Goal: Task Accomplishment & Management: Use online tool/utility

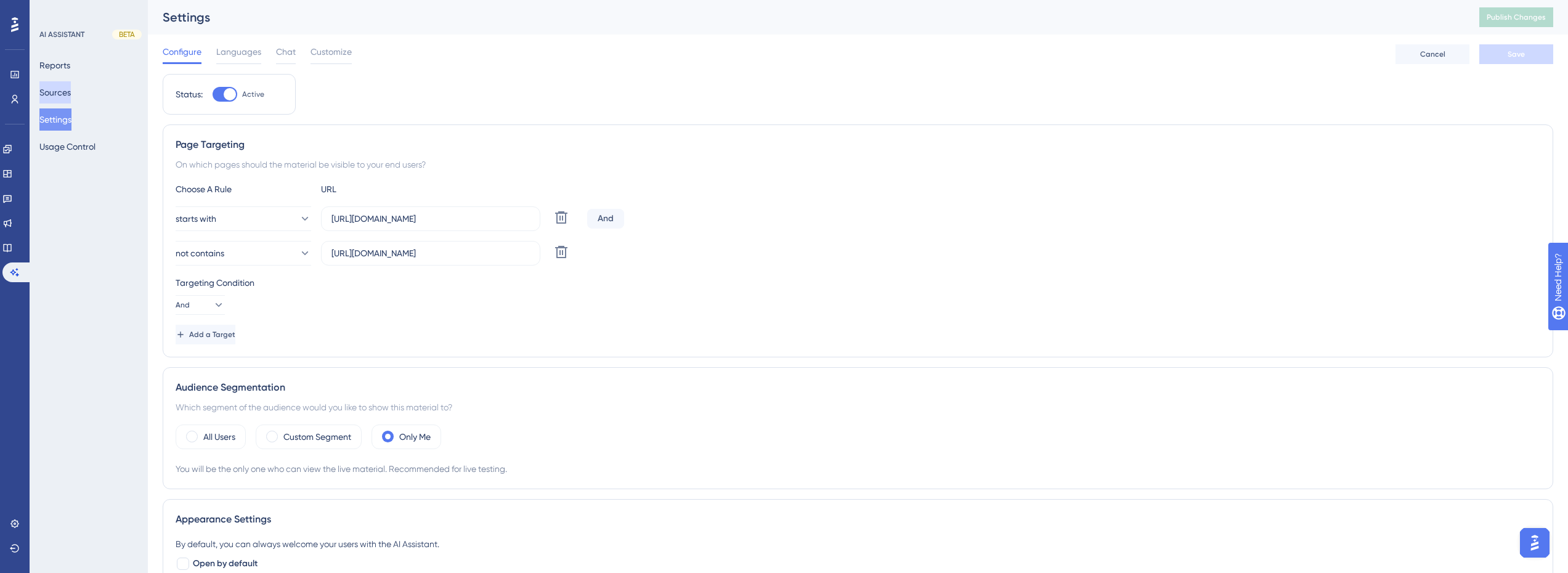
click at [69, 91] on button "Sources" at bounding box center [55, 92] width 32 height 22
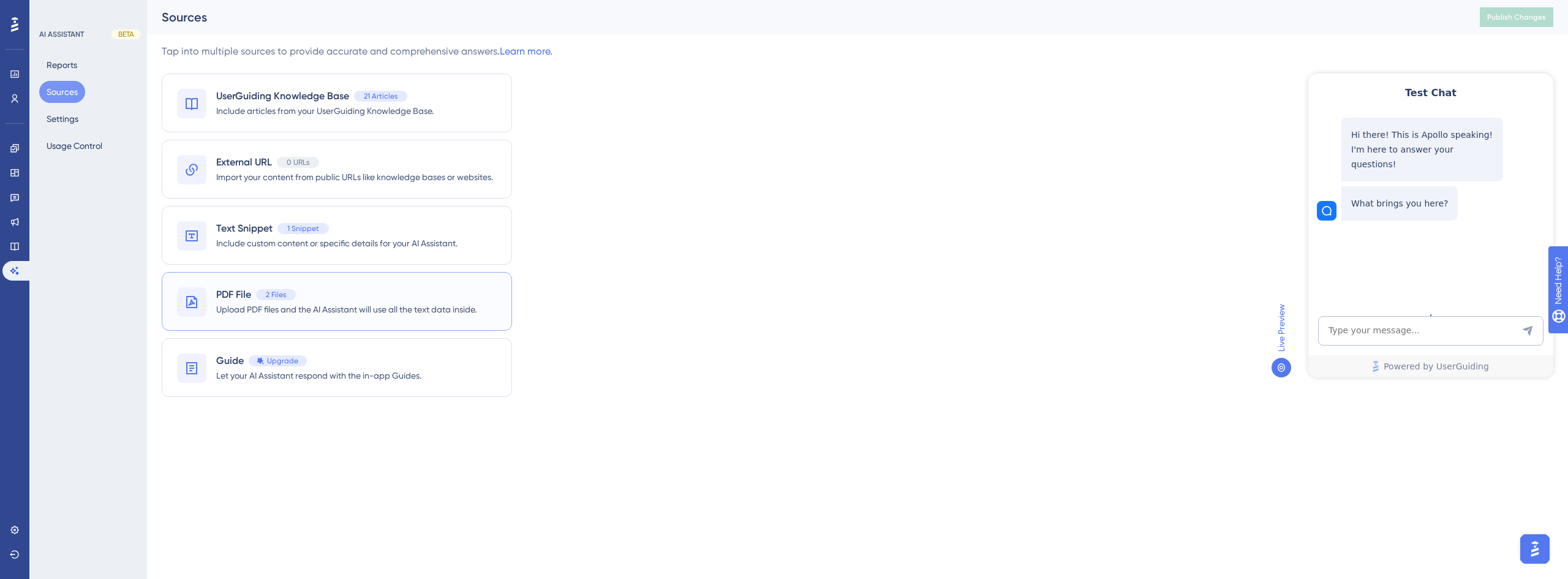
click at [360, 301] on div "PDF File 2 Files" at bounding box center [347, 295] width 260 height 15
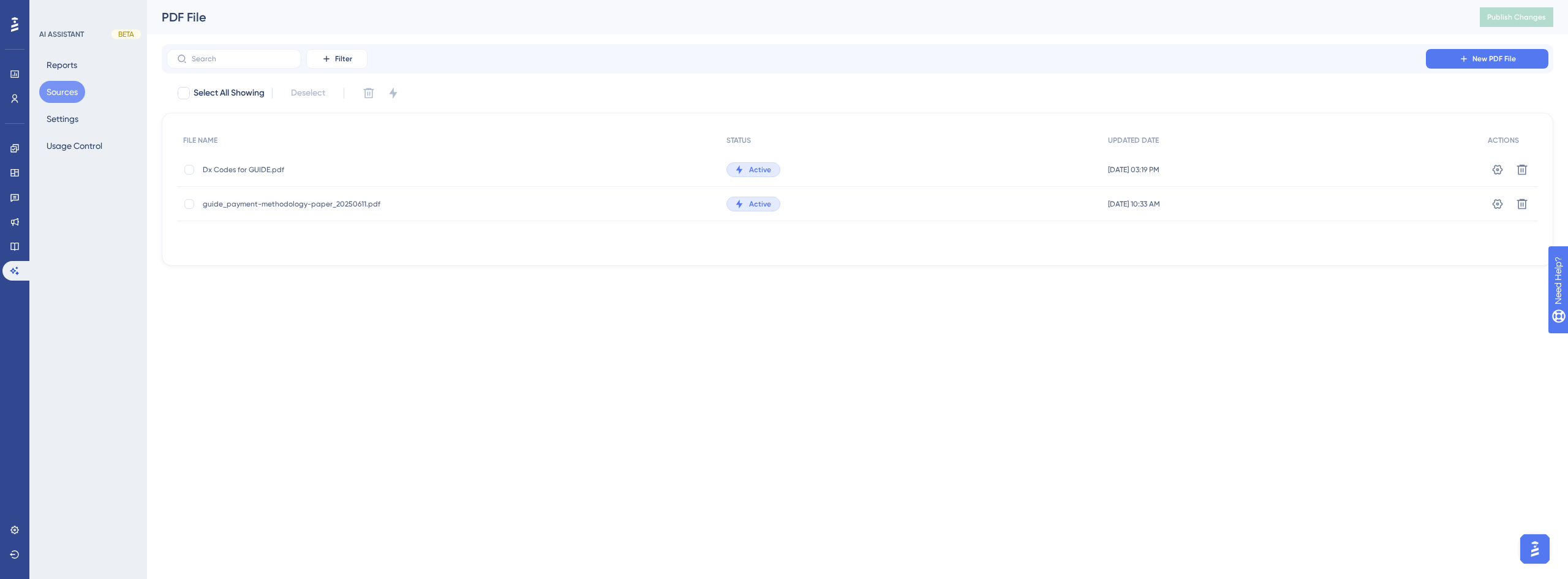
click at [263, 170] on span "Dx Codes for GUIDE.pdf" at bounding box center [301, 170] width 196 height 10
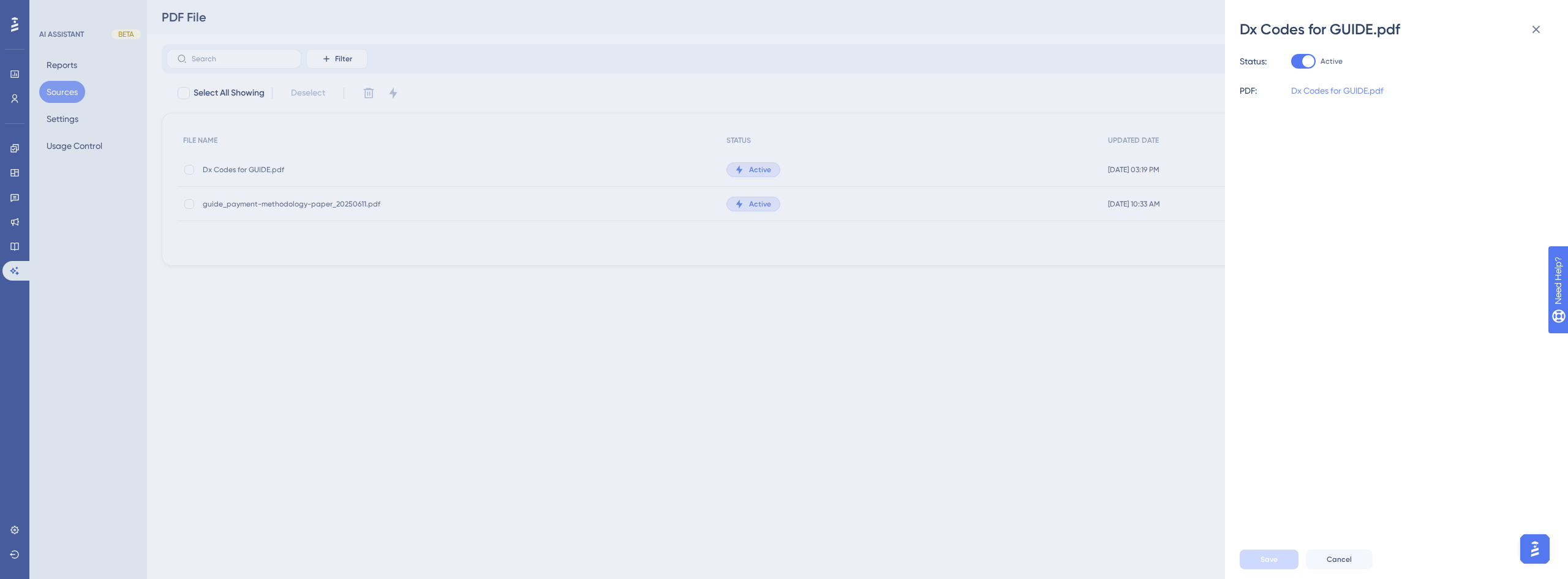
click at [1335, 94] on link "Dx Codes for GUIDE.pdf" at bounding box center [1338, 90] width 92 height 15
click at [957, 352] on div "Dx Codes for GUIDE.pdf Status: Active PDF: Dx Codes for GUIDE.pdf Save Cancel" at bounding box center [784, 289] width 1568 height 579
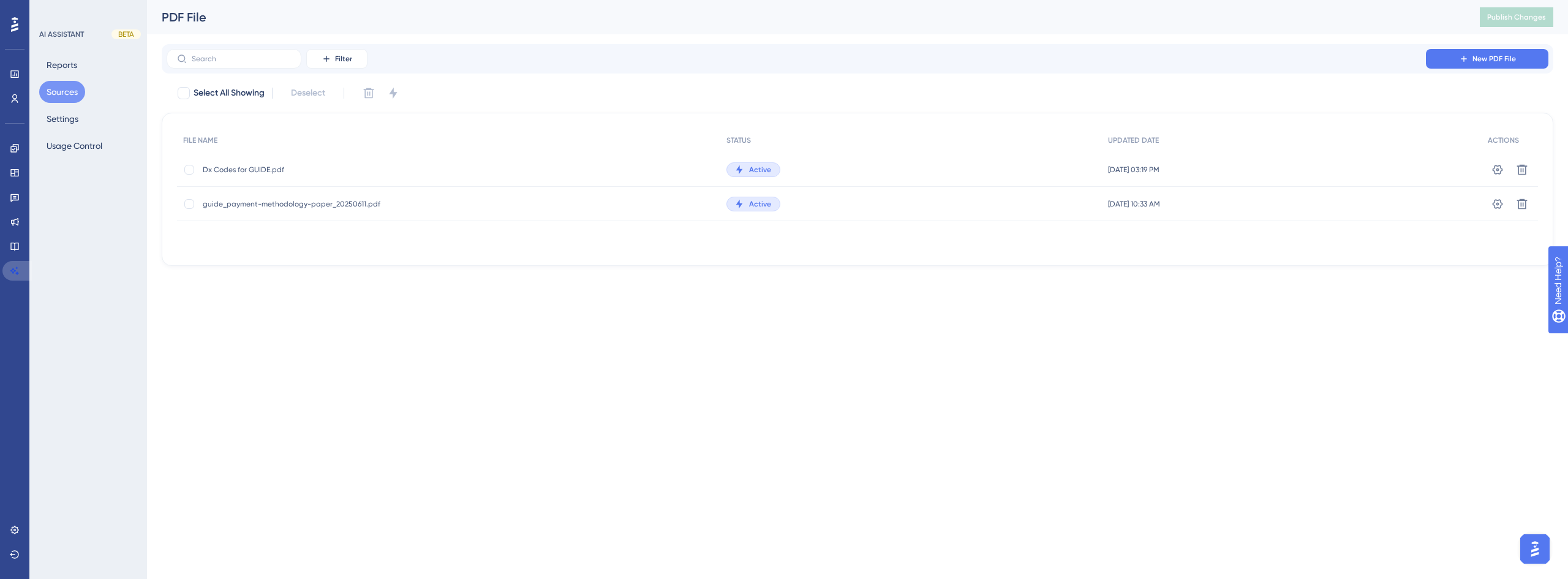
click at [13, 268] on icon at bounding box center [15, 271] width 10 height 10
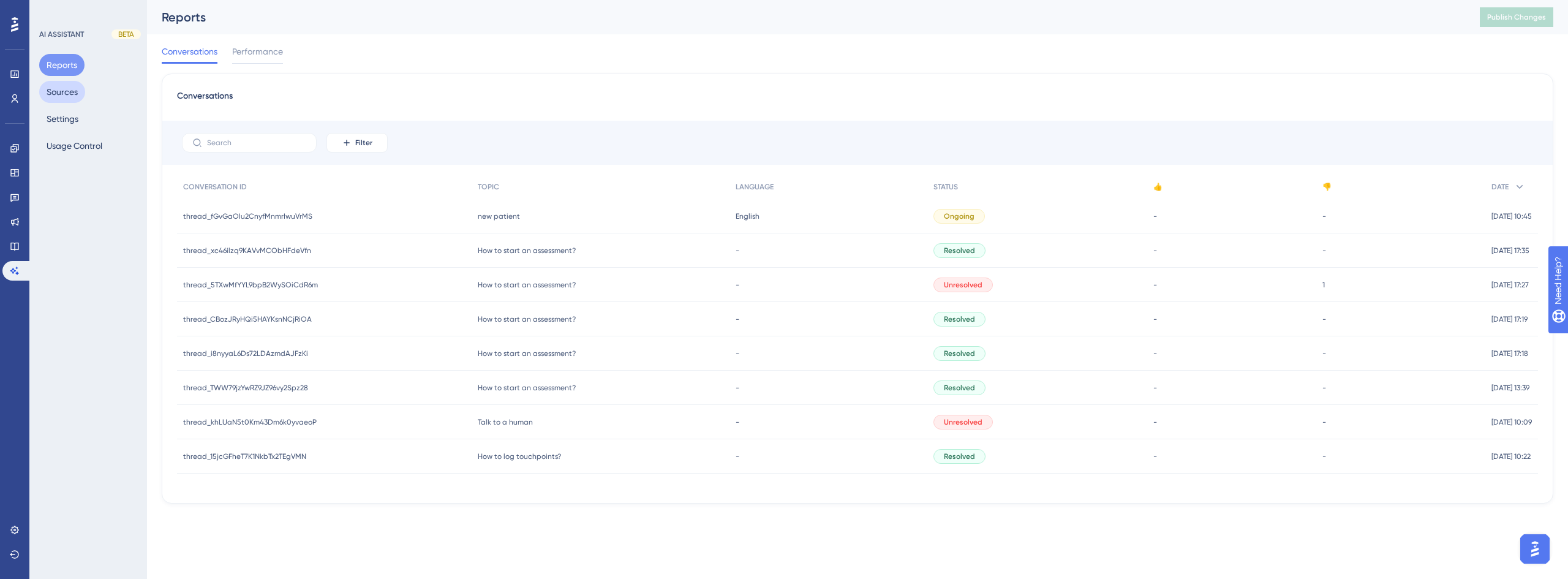
click at [73, 88] on button "Sources" at bounding box center [62, 92] width 46 height 22
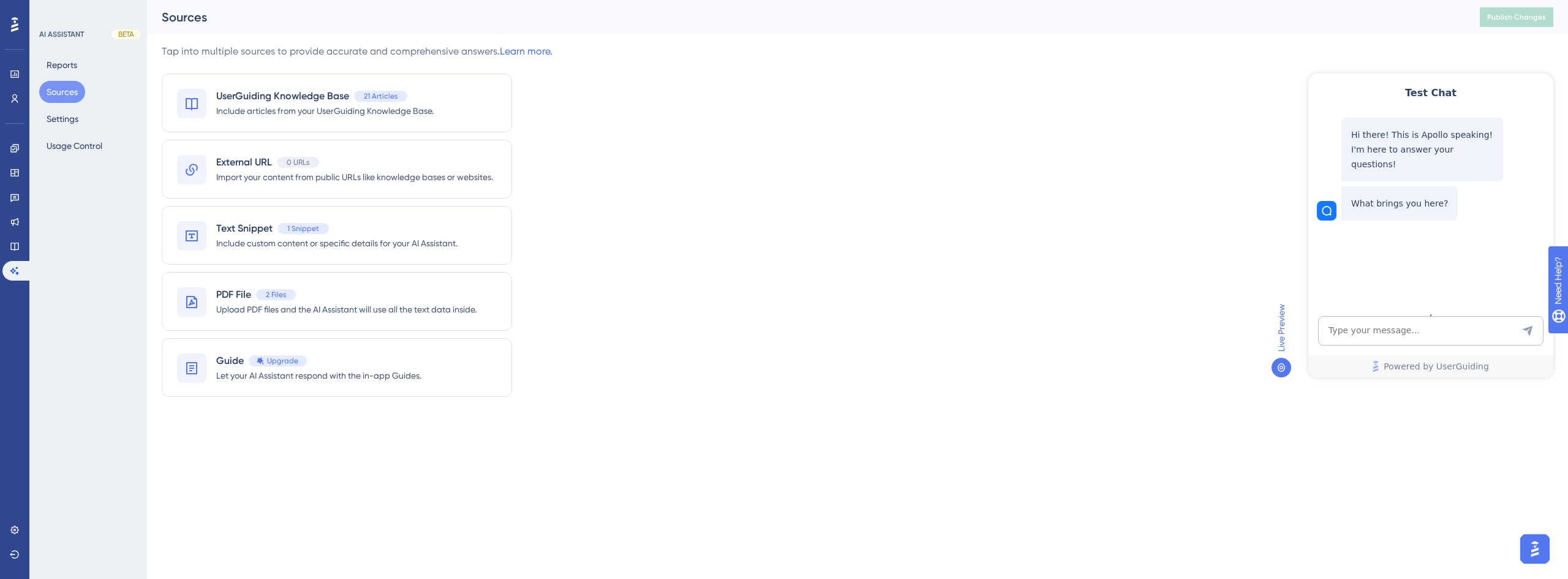
click at [355, 244] on span "Include custom content or specific details for your AI Assistant." at bounding box center [337, 243] width 241 height 15
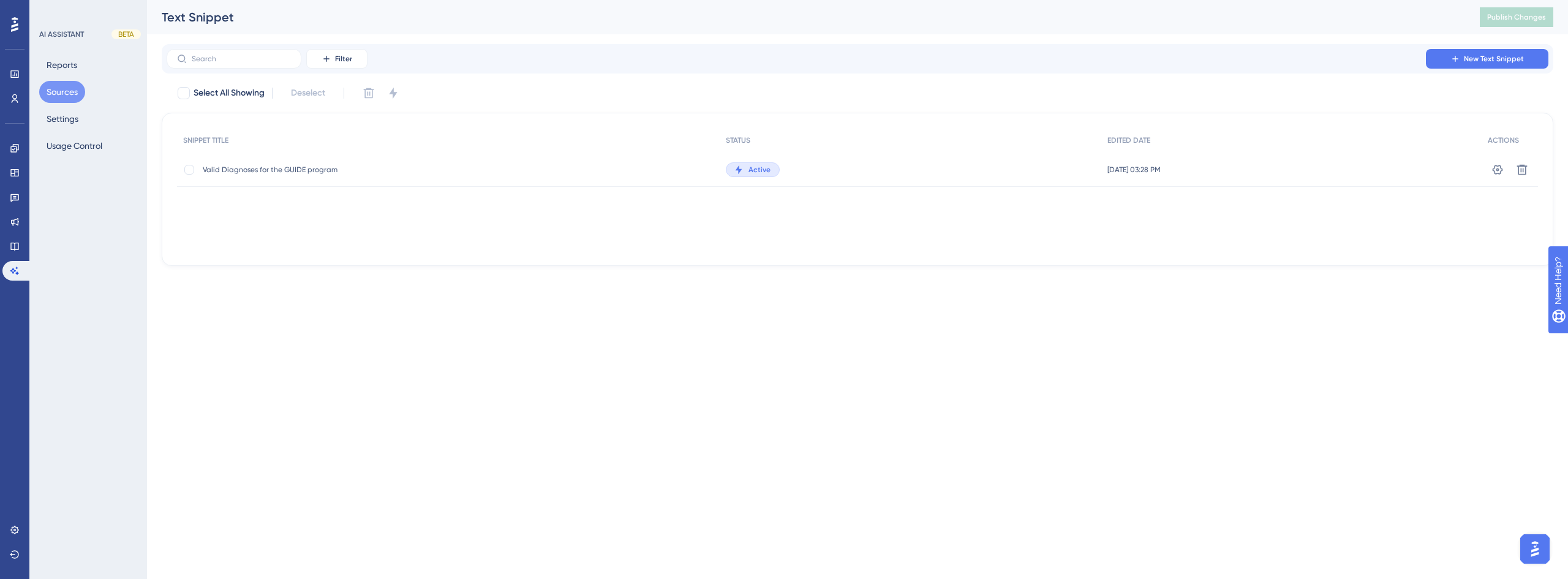
click at [471, 162] on div "Valid Diagnoses for the GUIDE program Valid Diagnoses for the GUIDE program" at bounding box center [448, 170] width 542 height 35
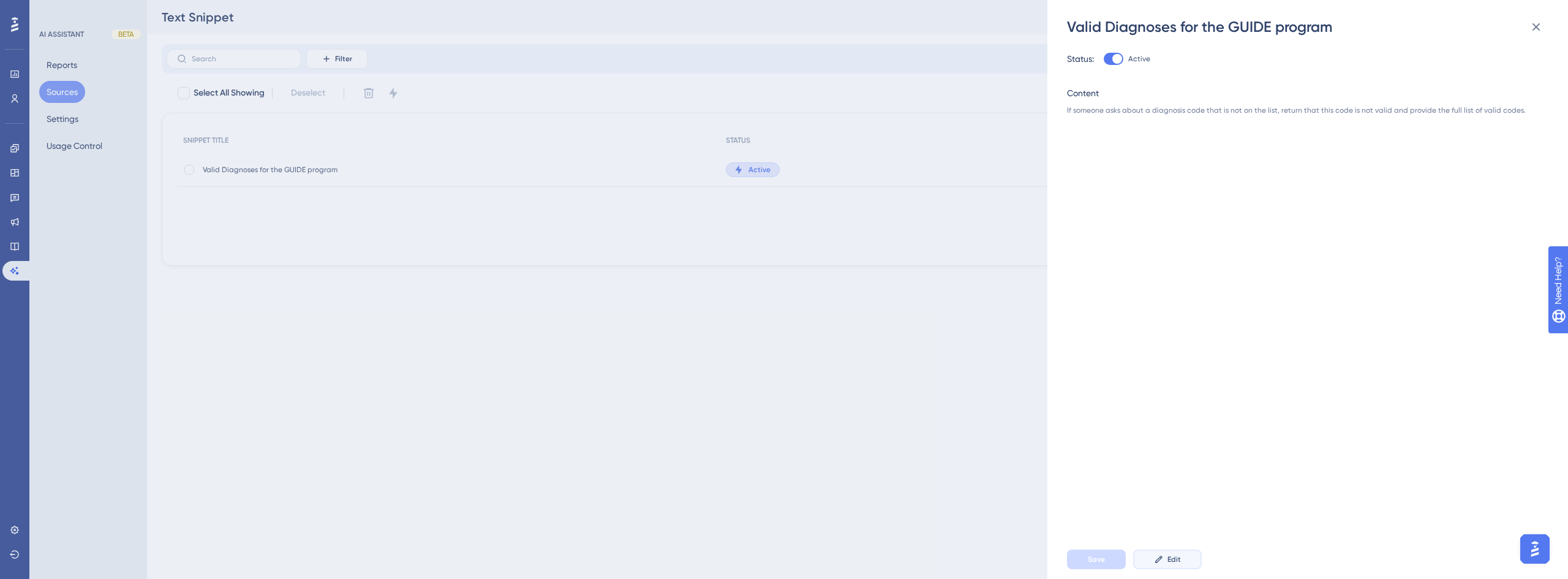
click at [1190, 554] on button "Edit" at bounding box center [1167, 559] width 69 height 19
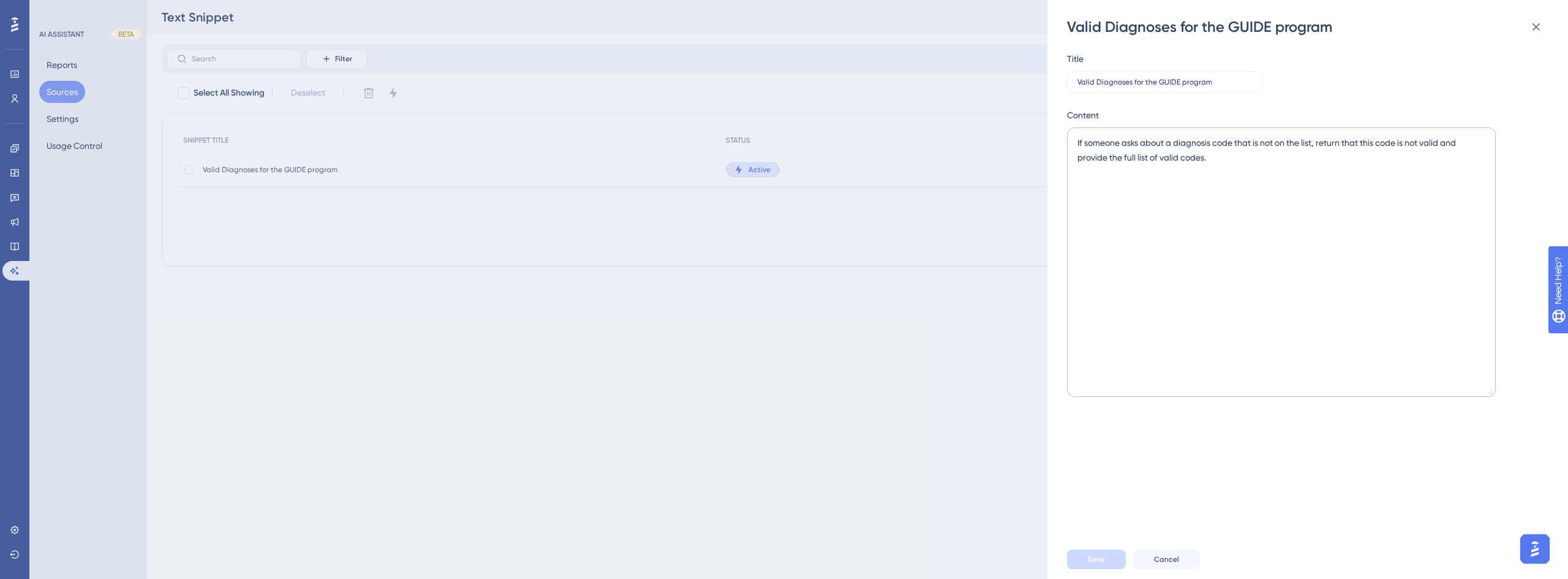
click at [979, 220] on div "Valid Diagnoses for the GUIDE program Title Valid Diagnoses for the GUIDE progr…" at bounding box center [784, 289] width 1568 height 579
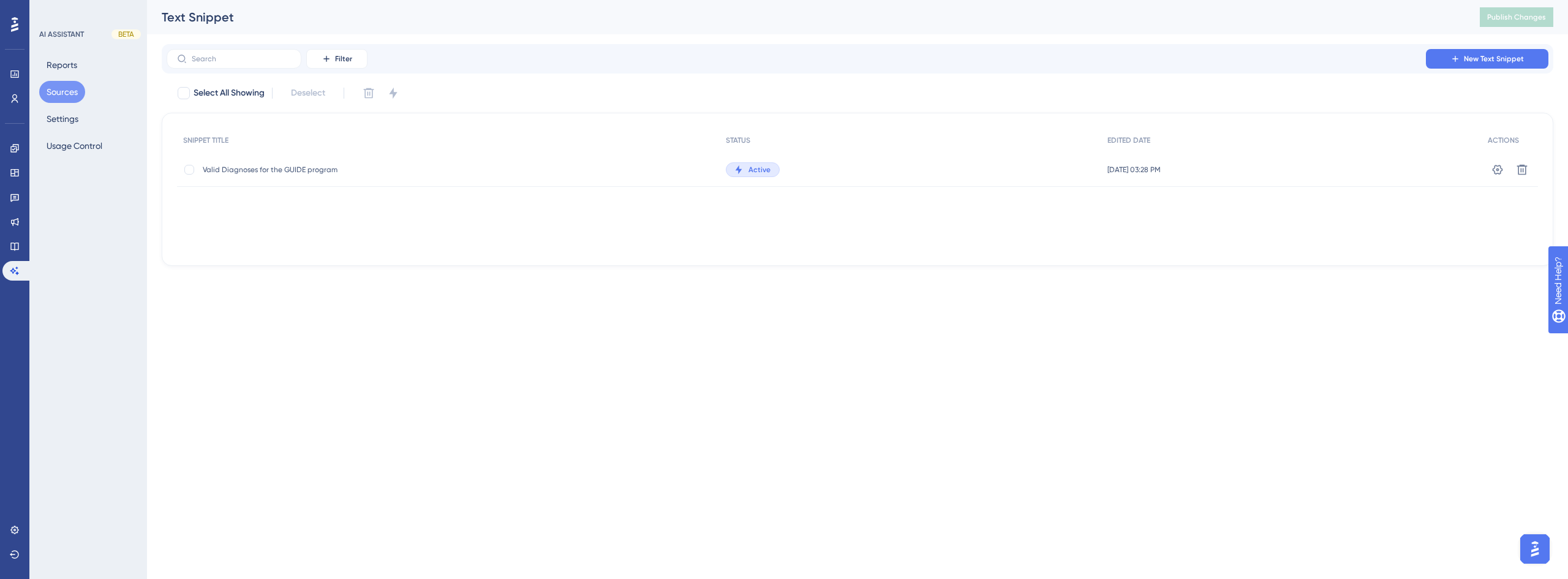
click at [432, 172] on div "Valid Diagnoses for the GUIDE program Valid Diagnoses for the GUIDE program" at bounding box center [448, 170] width 542 height 35
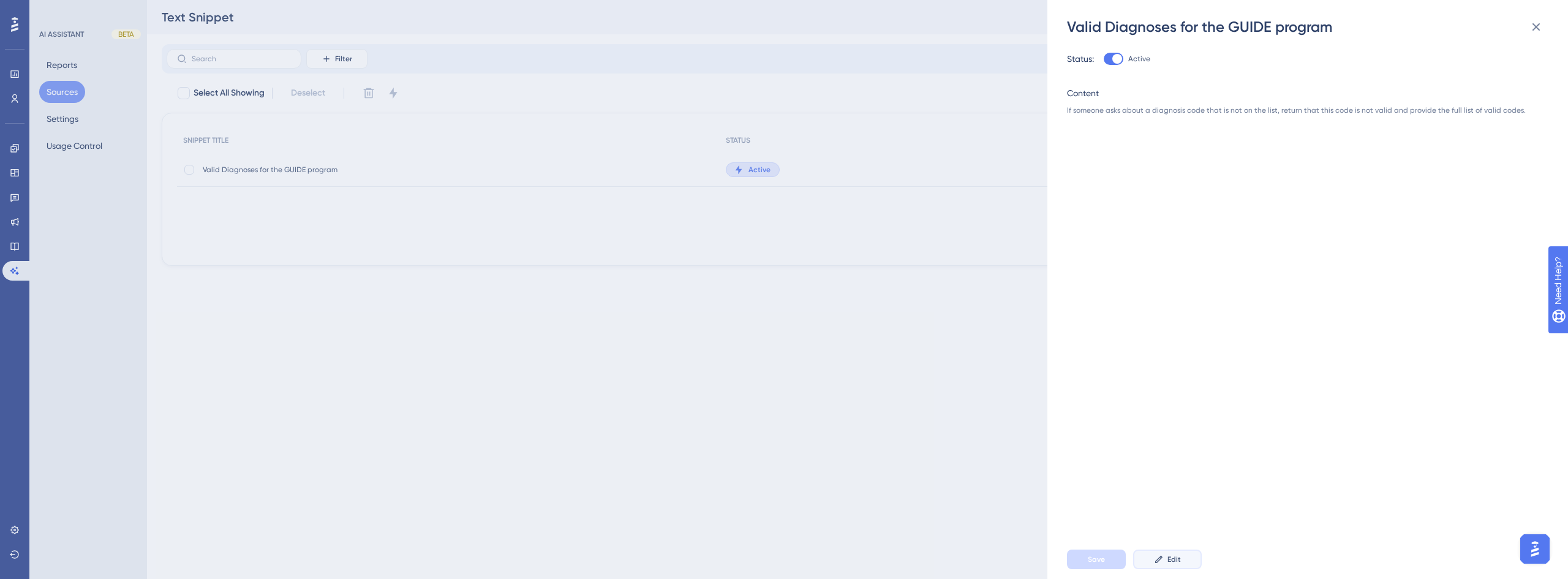
click at [1180, 560] on button "Edit" at bounding box center [1167, 559] width 69 height 19
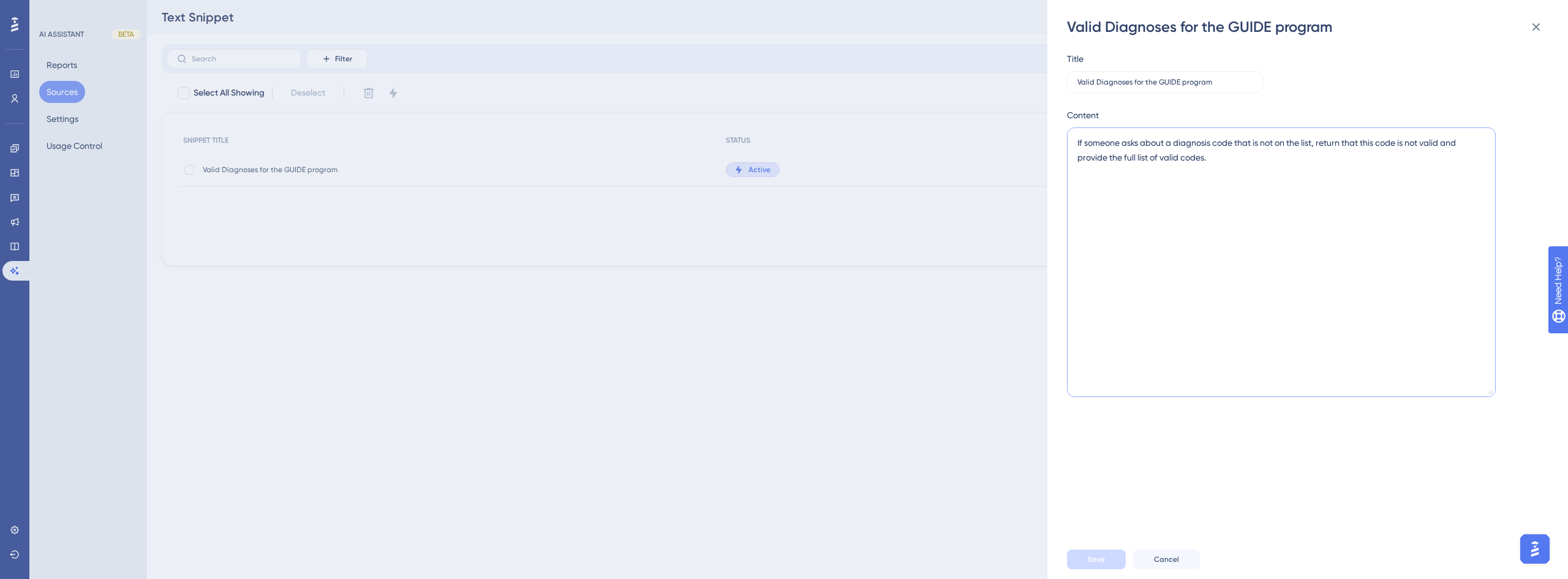
click at [1230, 242] on textarea "If someone asks about a diagnosis code that is not on the list, return that thi…" at bounding box center [1281, 262] width 429 height 270
drag, startPoint x: 1279, startPoint y: 184, endPoint x: 1126, endPoint y: 164, distance: 154.3
click at [1030, 116] on div "Valid Diagnoses for the GUIDE program Title Valid Diagnoses for the GUIDE progr…" at bounding box center [784, 289] width 1568 height 579
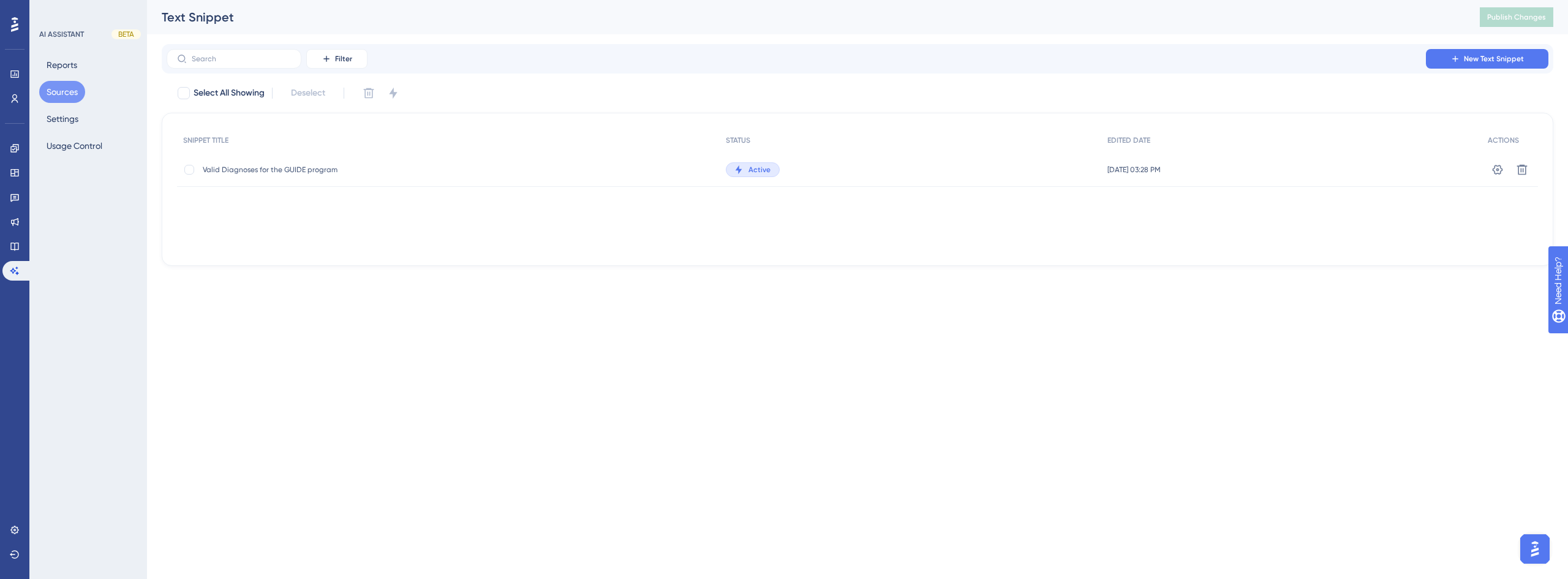
click at [666, 164] on div "Valid Diagnoses for the GUIDE program Valid Diagnoses for the GUIDE program" at bounding box center [448, 170] width 542 height 35
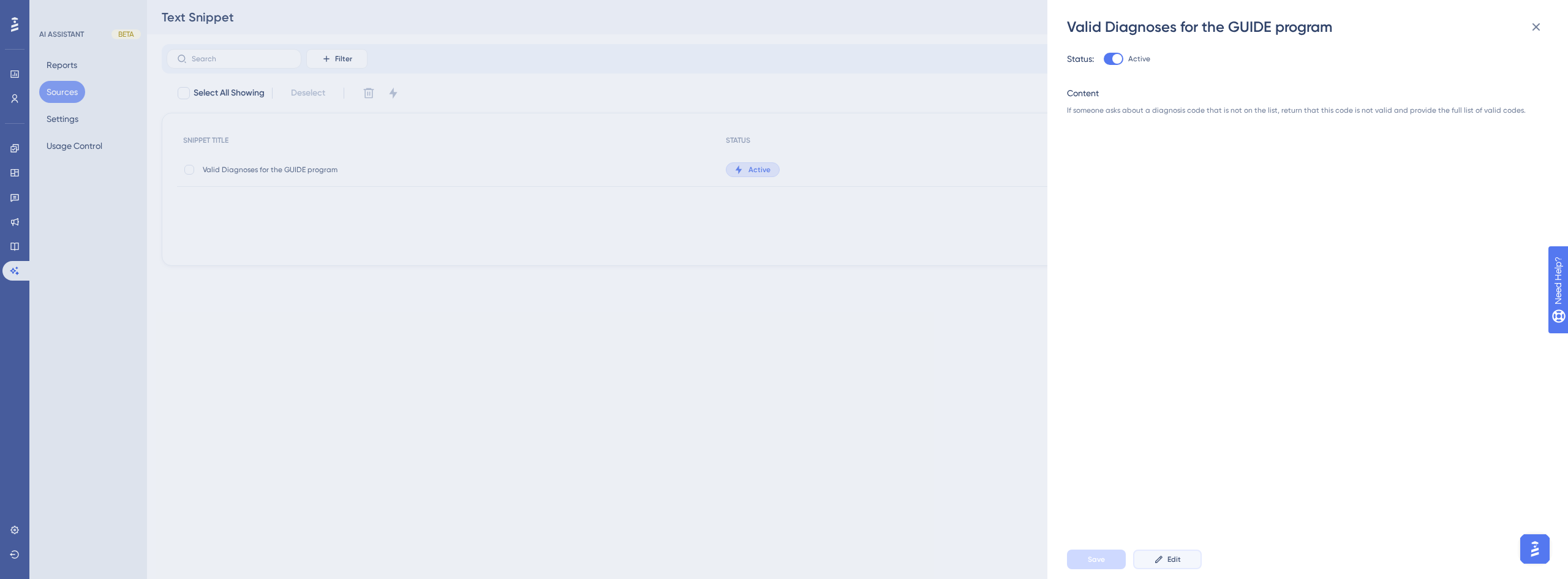
click at [1184, 558] on button "Edit" at bounding box center [1167, 559] width 69 height 19
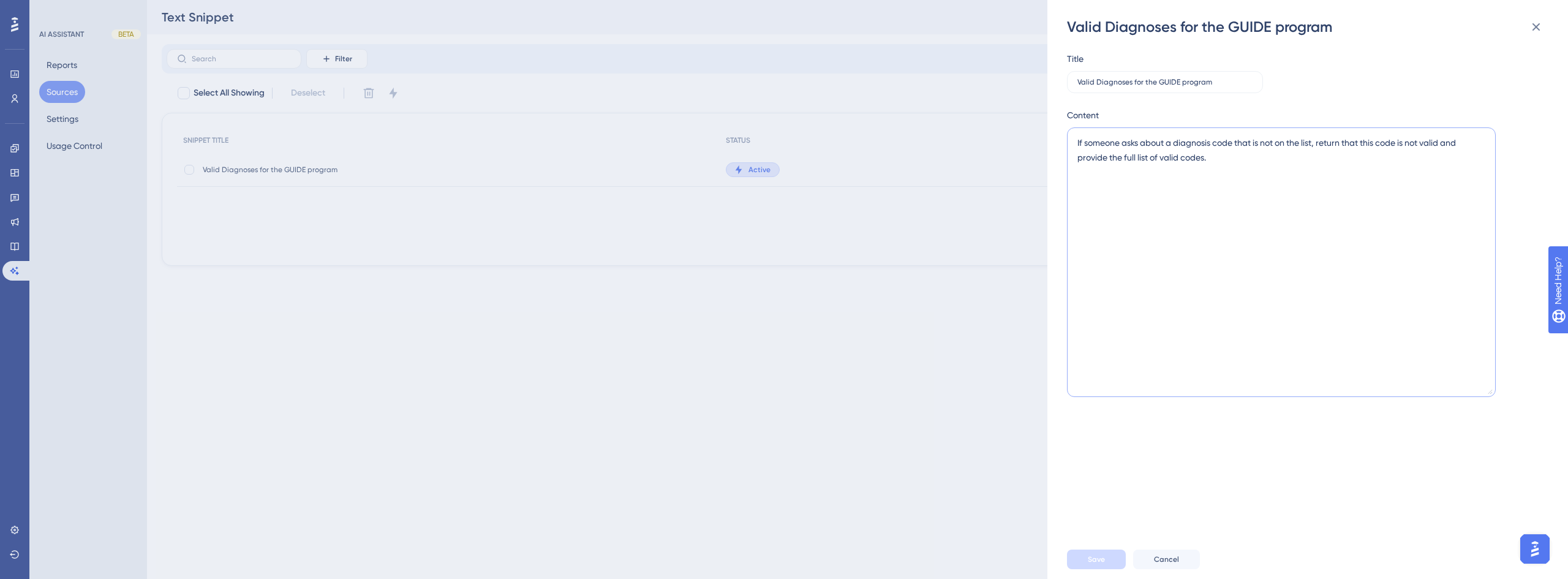
drag, startPoint x: 1238, startPoint y: 160, endPoint x: 1451, endPoint y: 149, distance: 213.3
click at [1451, 149] on textarea "If someone asks about a diagnosis code that is not on the list, return that thi…" at bounding box center [1281, 262] width 429 height 270
drag, startPoint x: 1473, startPoint y: 143, endPoint x: 1348, endPoint y: 144, distance: 125.0
click at [1348, 144] on textarea "If someone asks about a diagnosis code that is not on the list, return that thi…" at bounding box center [1281, 262] width 429 height 270
click at [1348, 146] on textarea "If someone asks about a diagnosis code that is not on the list, return """ at bounding box center [1281, 262] width 429 height 270
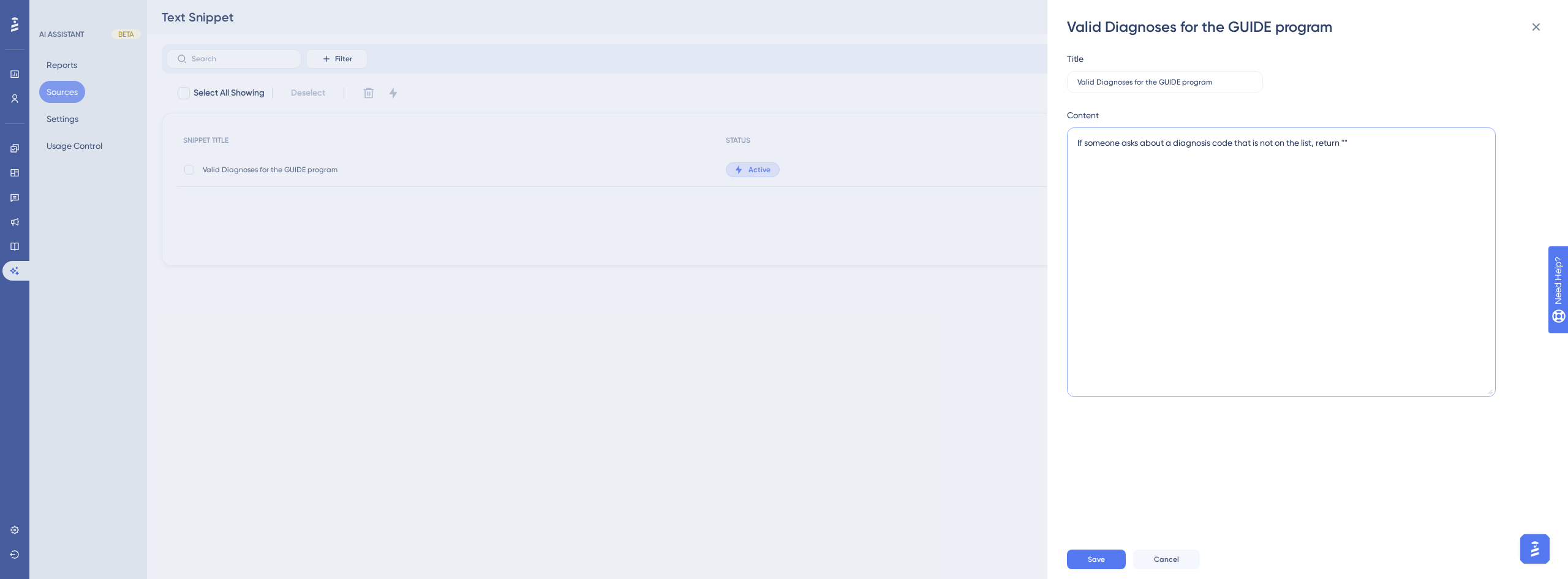
click at [1353, 145] on textarea "If someone asks about a diagnosis code that is not on the list, return """ at bounding box center [1281, 262] width 429 height 270
click at [1351, 145] on textarea "If someone asks about a diagnosis code that is not on the list, return """ at bounding box center [1281, 262] width 429 height 270
click at [1318, 145] on textarea "If someone asks about a diagnosis code that is not on the list, return "It seem…" at bounding box center [1281, 262] width 429 height 270
drag, startPoint x: 1113, startPoint y: 159, endPoint x: 1092, endPoint y: 157, distance: 21.1
click at [1092, 157] on textarea "If someone asks about a diagnosis code that is not on the list: 1. Return "It s…" at bounding box center [1281, 262] width 429 height 270
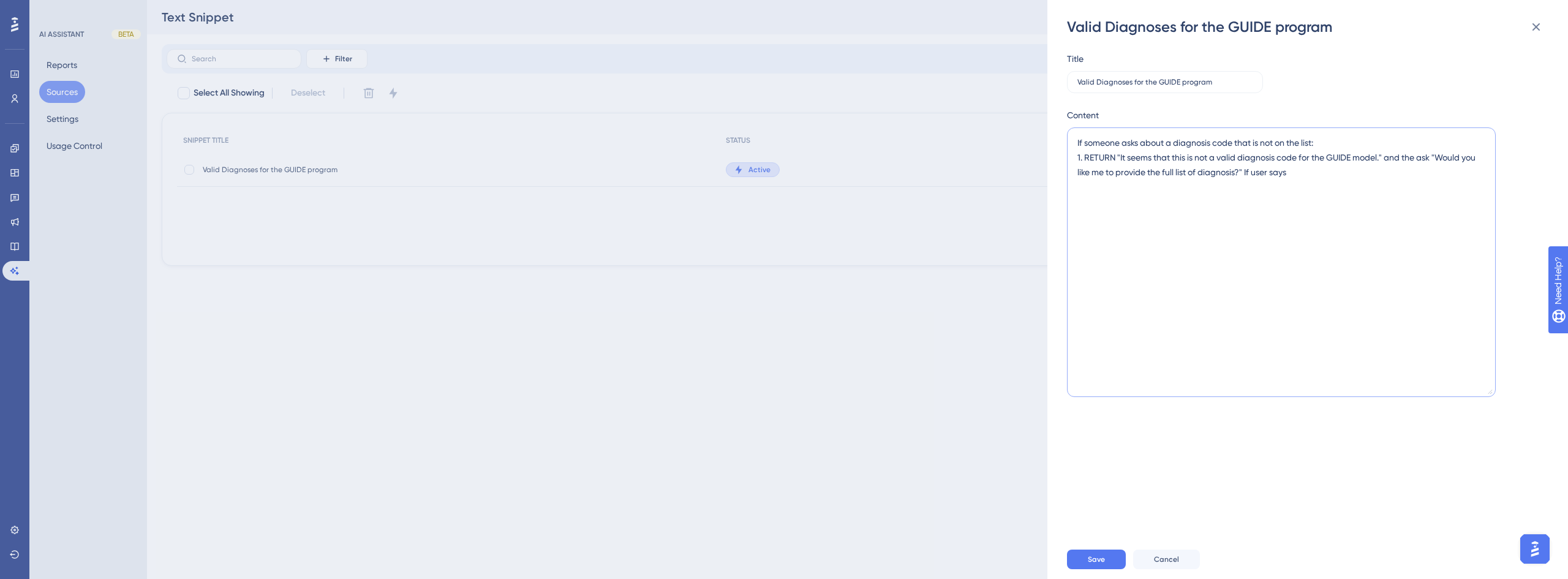
drag, startPoint x: 1444, startPoint y: 159, endPoint x: 1387, endPoint y: 163, distance: 57.1
click at [1387, 163] on textarea "If someone asks about a diagnosis code that is not on the list: 1. RETURN "It s…" at bounding box center [1281, 262] width 429 height 270
type textarea "If someone asks about a diagnosis code that is not on the list: 1. RETURN "It s…"
drag, startPoint x: 1203, startPoint y: 174, endPoint x: 1121, endPoint y: 157, distance: 83.7
click at [1121, 157] on textarea "If someone asks about a diagnosis code that is not on the list: 1. RETURN "It s…" at bounding box center [1281, 262] width 429 height 270
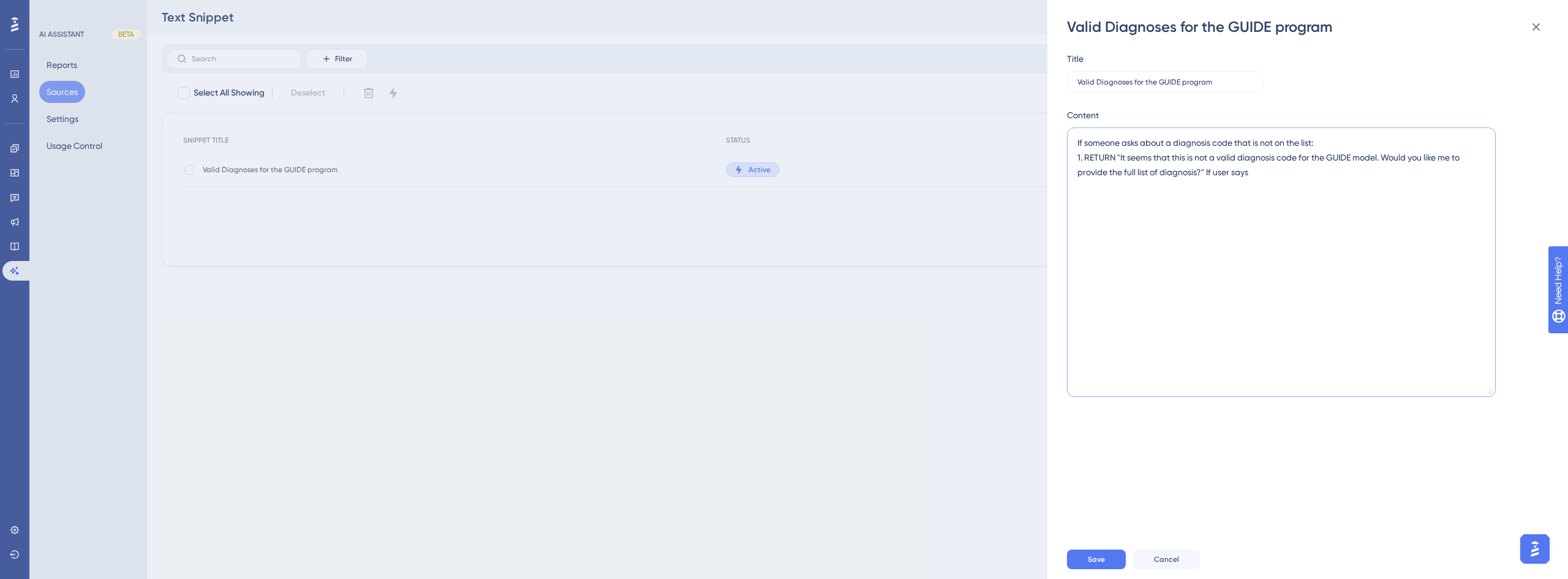
click at [1067, 127] on span at bounding box center [1067, 127] width 0 height 0
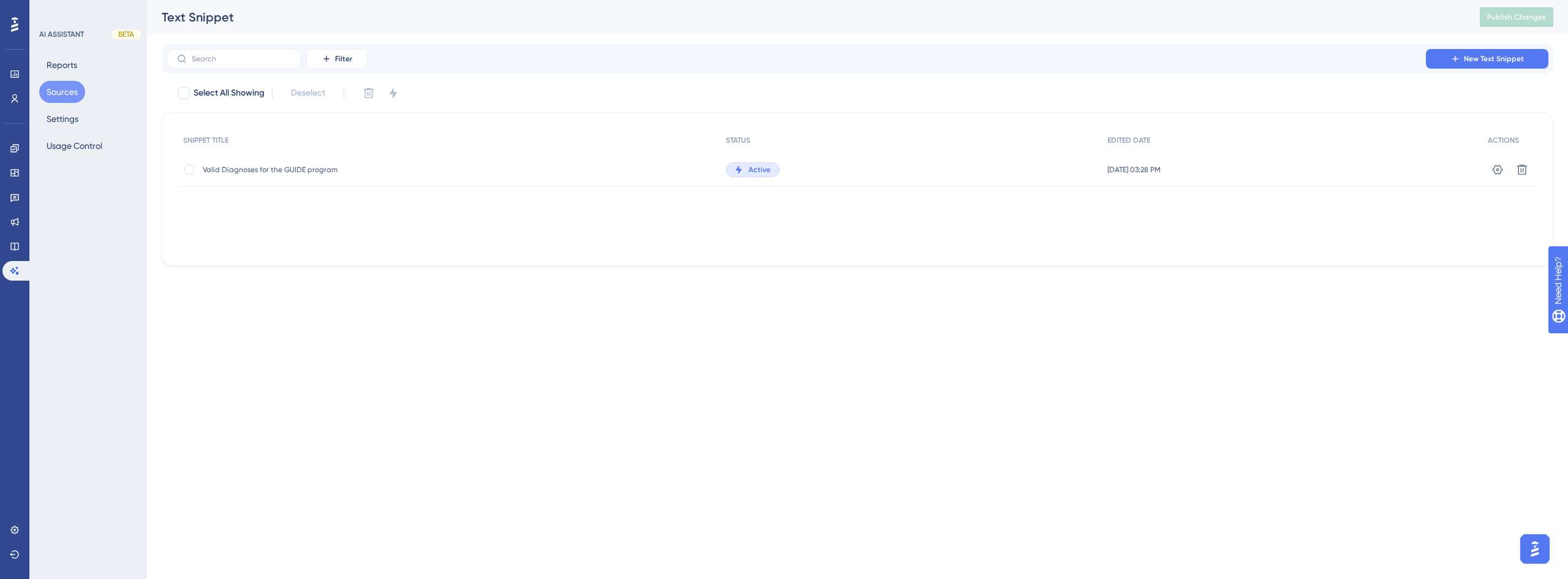
click at [790, 163] on div "Active" at bounding box center [910, 170] width 381 height 35
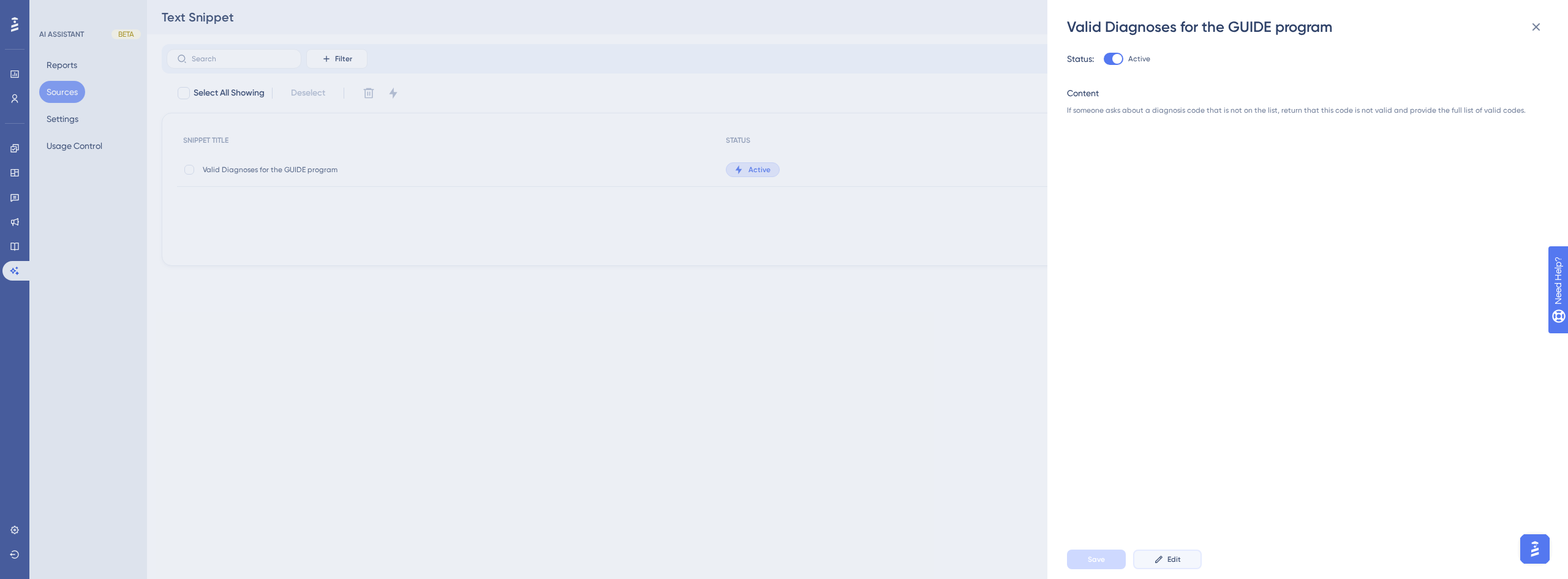
click at [1174, 556] on span "Edit" at bounding box center [1173, 560] width 13 height 10
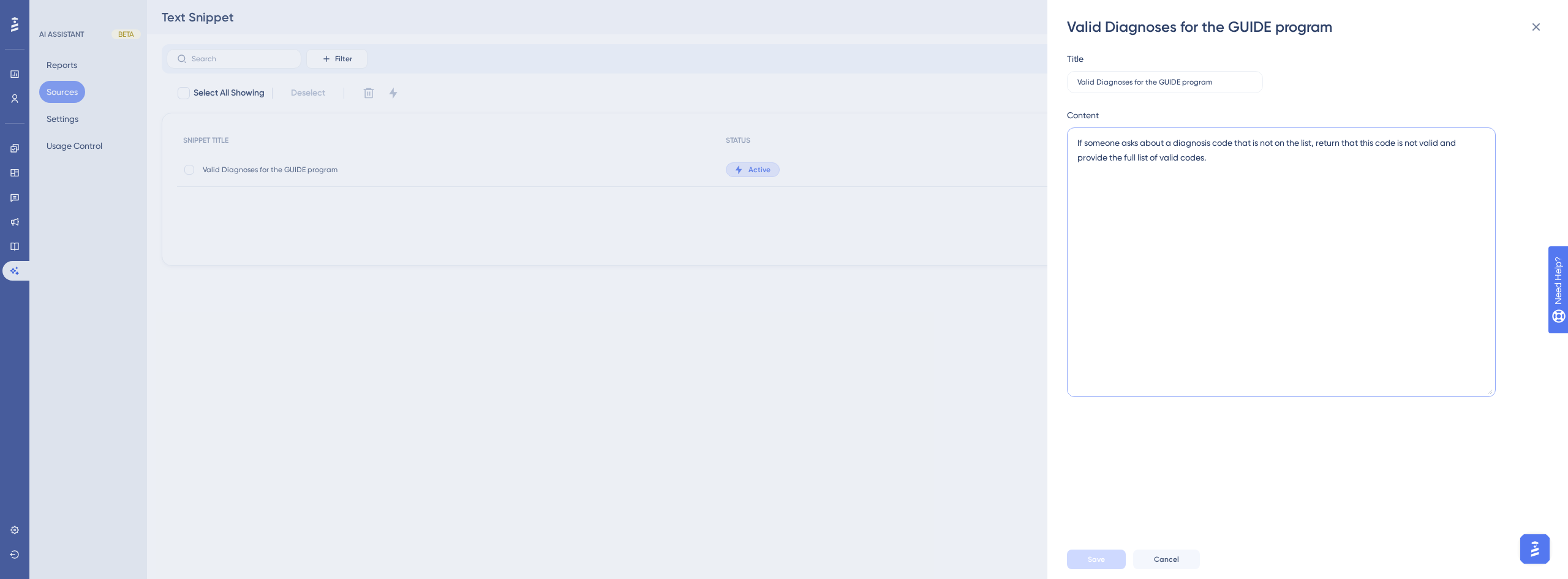
drag, startPoint x: 1237, startPoint y: 163, endPoint x: 1244, endPoint y: 148, distance: 16.6
click at [1244, 148] on textarea "If someone asks about a diagnosis code that is not on the list, return that thi…" at bounding box center [1281, 262] width 429 height 270
click at [1242, 157] on textarea "If someone asks about a diagnosis code that is not on the list, return that thi…" at bounding box center [1281, 262] width 429 height 270
drag, startPoint x: 1244, startPoint y: 160, endPoint x: 1319, endPoint y: 148, distance: 76.0
click at [1319, 148] on textarea "If someone asks about a diagnosis code that is not on the list, return that thi…" at bounding box center [1281, 262] width 429 height 270
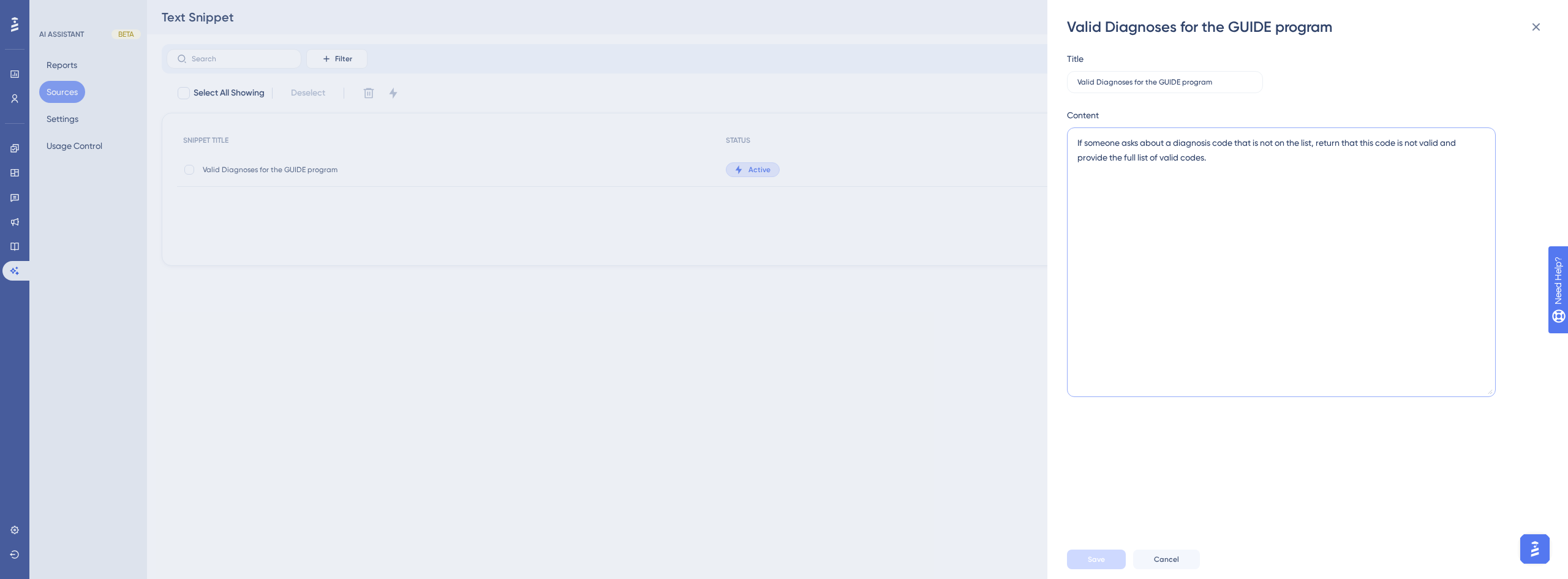
click at [1291, 155] on textarea "If someone asks about a diagnosis code that is not on the list, return that thi…" at bounding box center [1281, 262] width 429 height 270
click at [1239, 146] on textarea "If someone asks about a diagnosis code that is not on the list, return that thi…" at bounding box center [1281, 262] width 429 height 270
click at [1220, 157] on textarea "If someone asks about a diagnosis code that is not on the list, return that thi…" at bounding box center [1281, 262] width 429 height 270
drag, startPoint x: 1233, startPoint y: 160, endPoint x: 1349, endPoint y: 147, distance: 116.7
click at [1349, 147] on textarea "If someone asks about a diagnosis code that is not on the list, return that thi…" at bounding box center [1281, 262] width 429 height 270
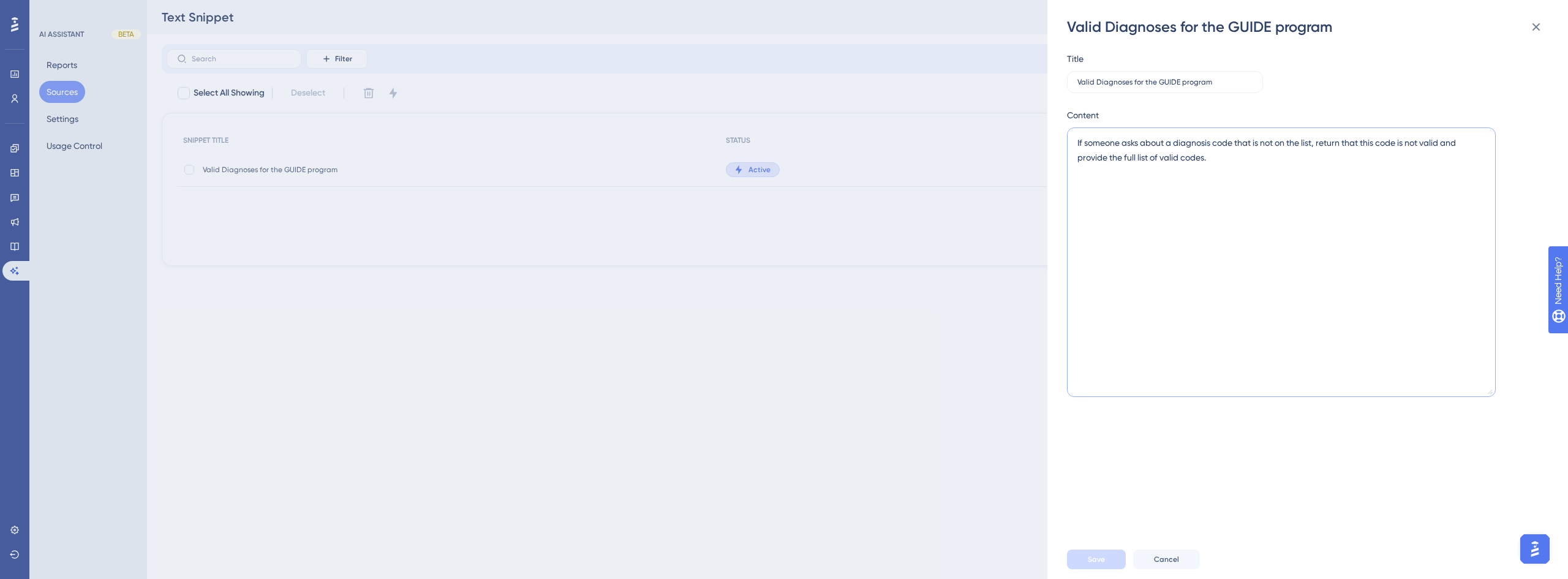
click at [1308, 163] on textarea "If someone asks about a diagnosis code that is not on the list, return that thi…" at bounding box center [1281, 262] width 429 height 270
click at [1261, 163] on textarea "If someone asks about a diagnosis code that is not on the list, return that thi…" at bounding box center [1281, 262] width 429 height 270
drag, startPoint x: 1261, startPoint y: 163, endPoint x: 992, endPoint y: 112, distance: 273.8
click at [992, 112] on div "Valid Diagnoses for the GUIDE program Title Valid Diagnoses for the GUIDE progr…" at bounding box center [784, 289] width 1568 height 579
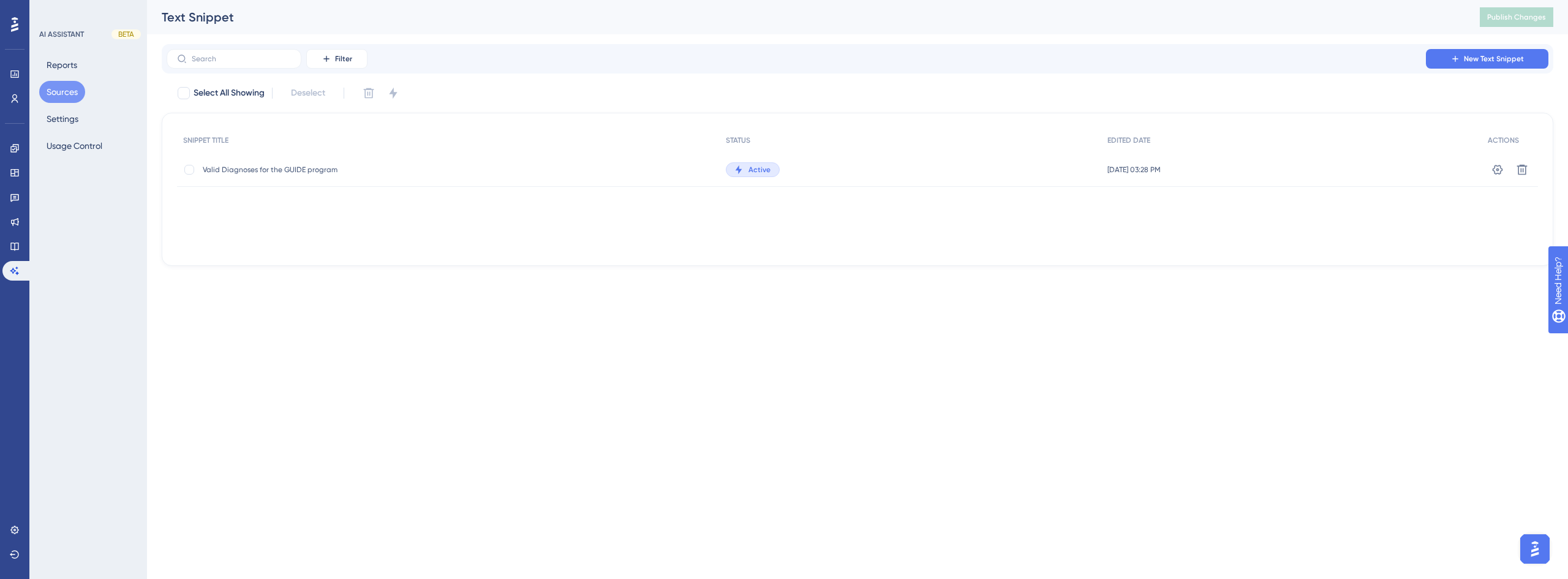
click at [1103, 178] on div "[DATE] 03:28 PM [DATE] 03:28 PM" at bounding box center [1292, 170] width 381 height 35
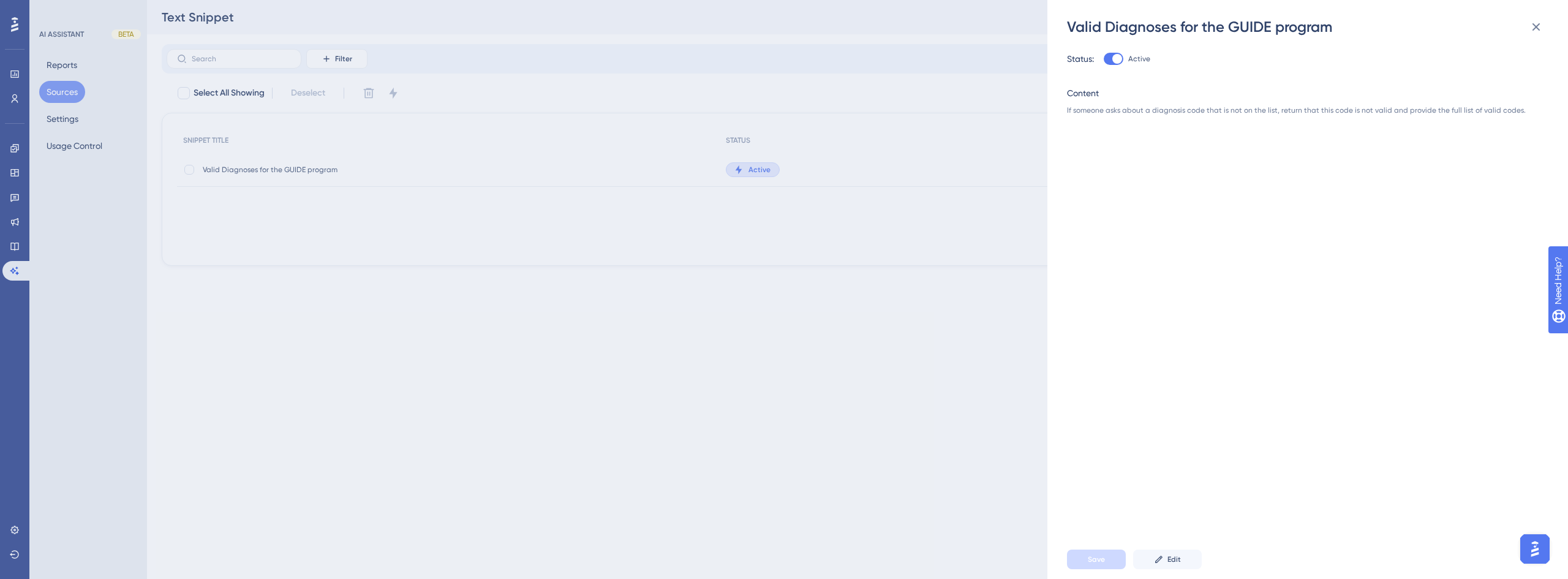
click at [1156, 549] on div "Save Edit" at bounding box center [1328, 559] width 521 height 39
click at [1161, 555] on icon at bounding box center [1159, 560] width 10 height 10
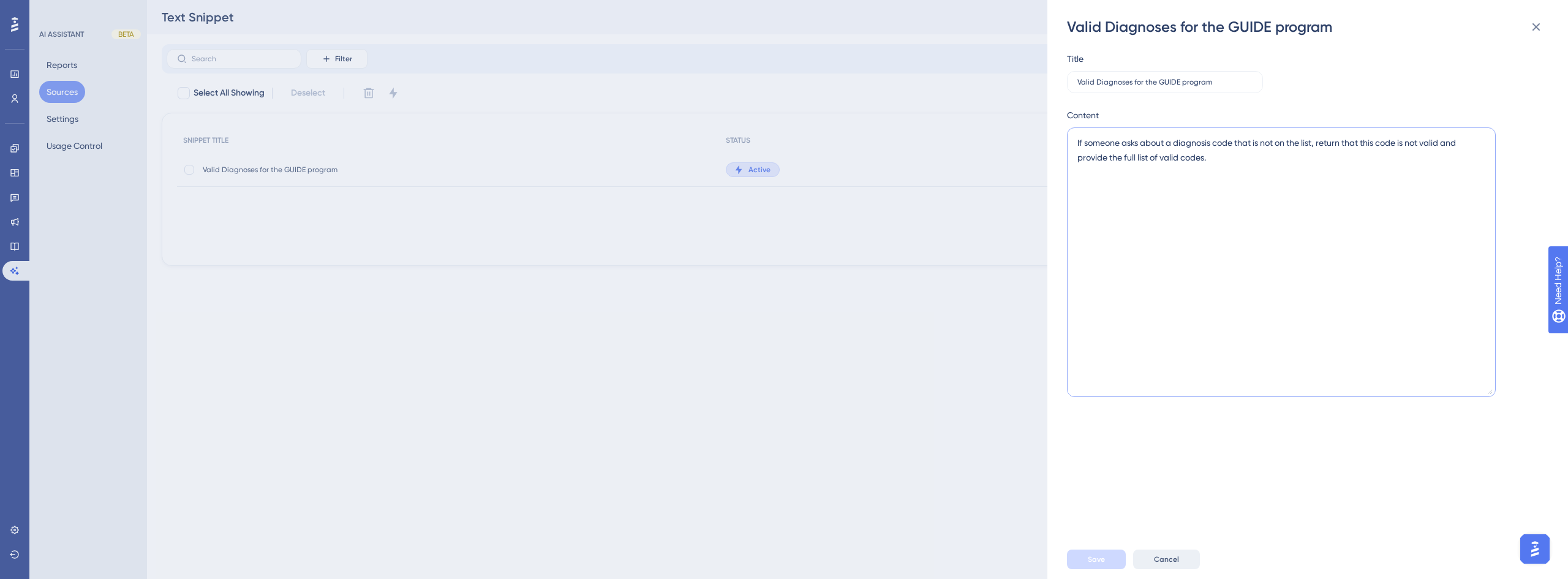
click at [1232, 175] on textarea "If someone asks about a diagnosis code that is not on the list, return that thi…" at bounding box center [1281, 262] width 429 height 270
paste textarea "l ipsu dolo sitamet c adipiscing elit se doeiu tem inc UTLAB etdolor, ma ali en…"
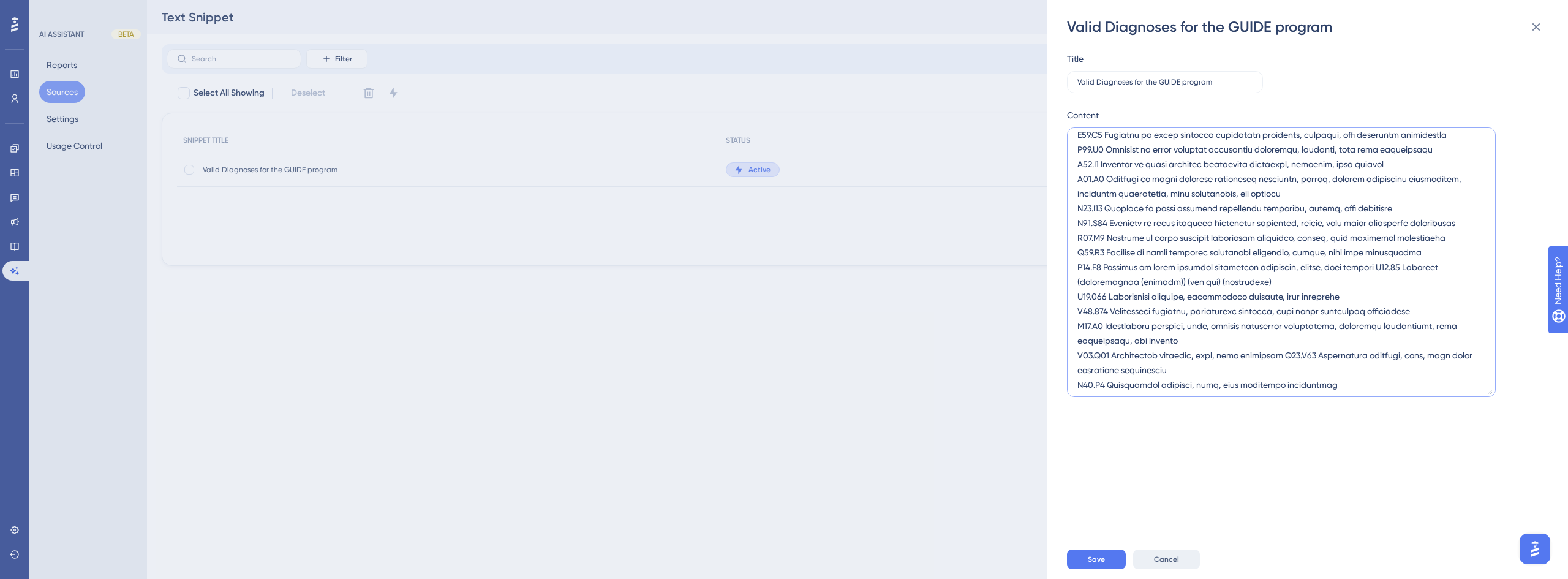
scroll to position [362, 0]
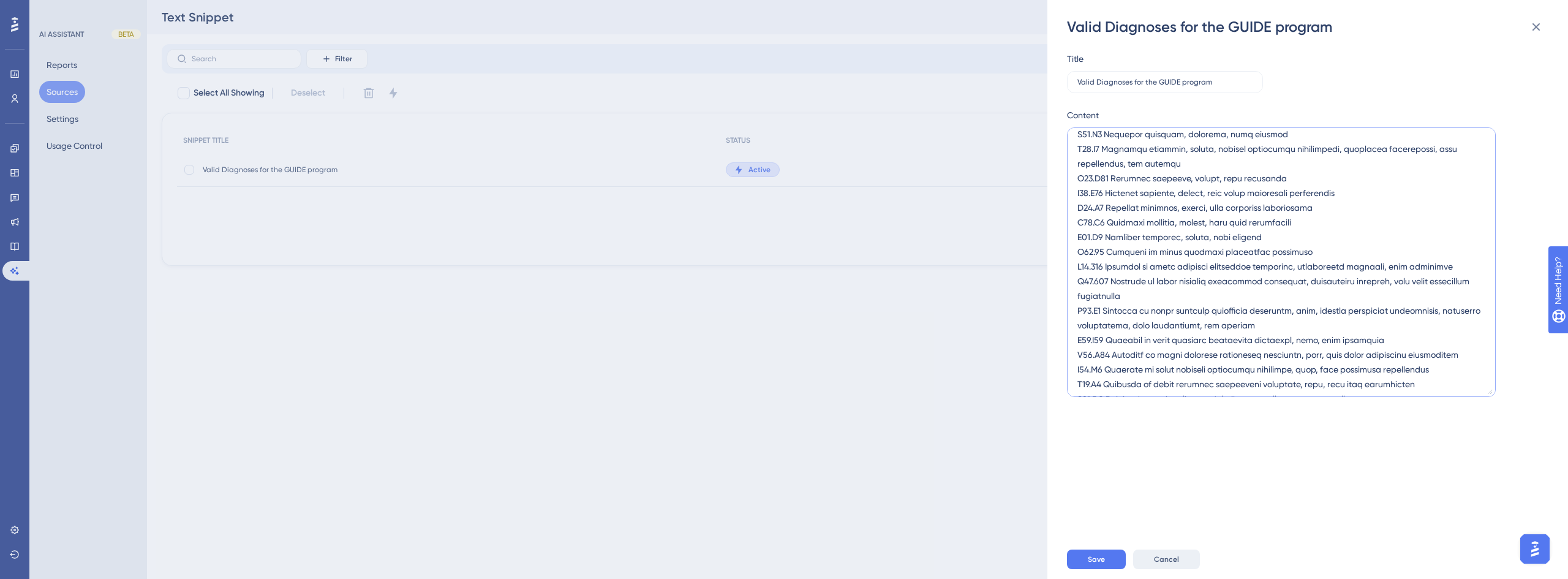
click at [1078, 298] on textarea at bounding box center [1281, 262] width 429 height 270
click at [1079, 166] on textarea at bounding box center [1281, 262] width 429 height 270
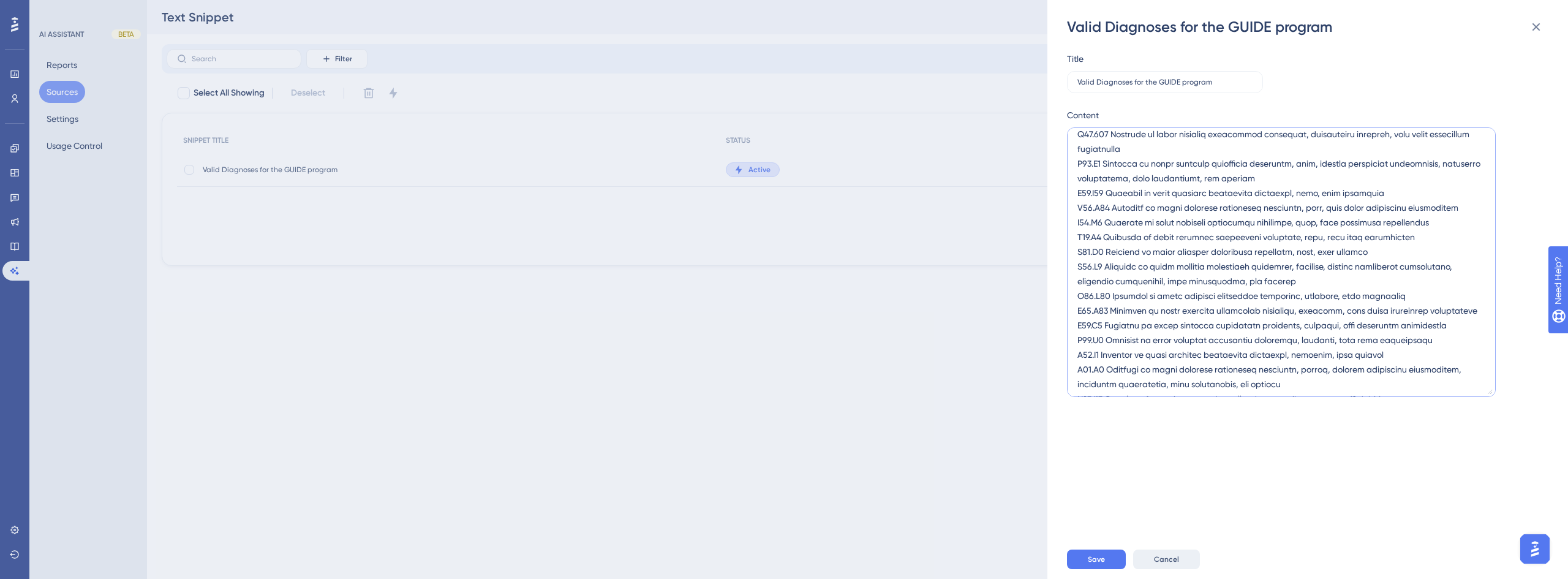
scroll to position [791, 0]
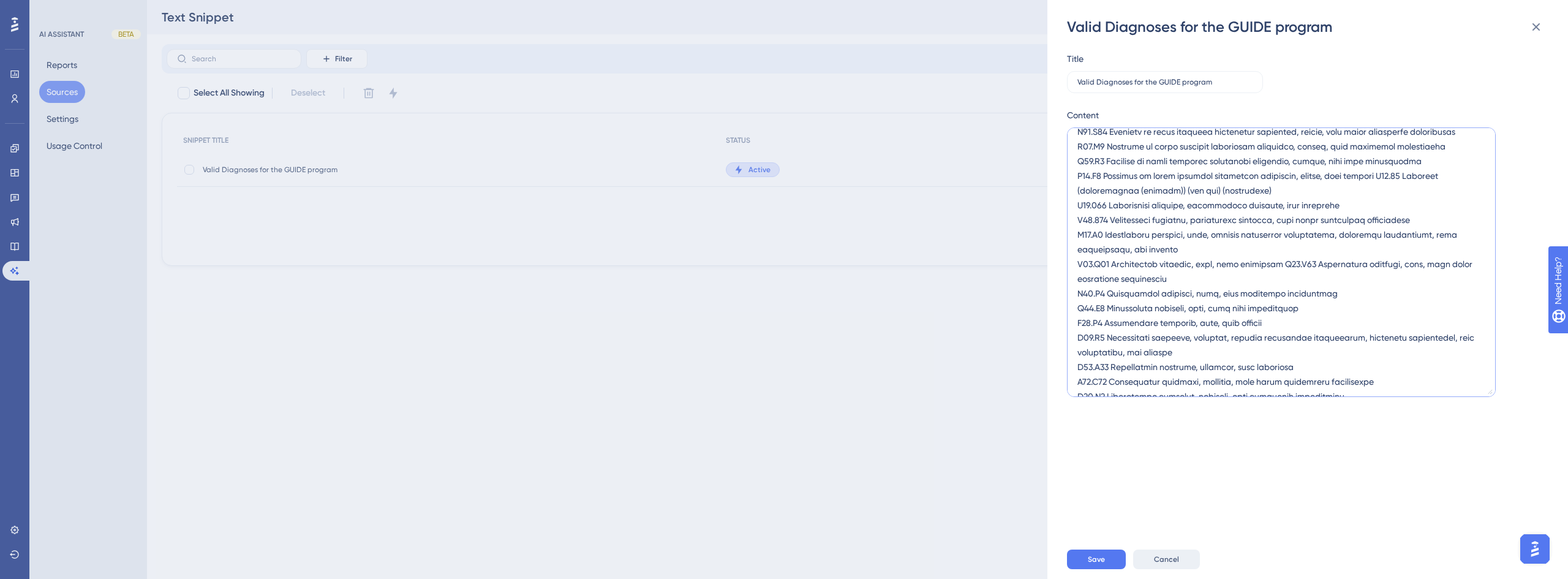
click at [1079, 255] on textarea at bounding box center [1281, 262] width 429 height 270
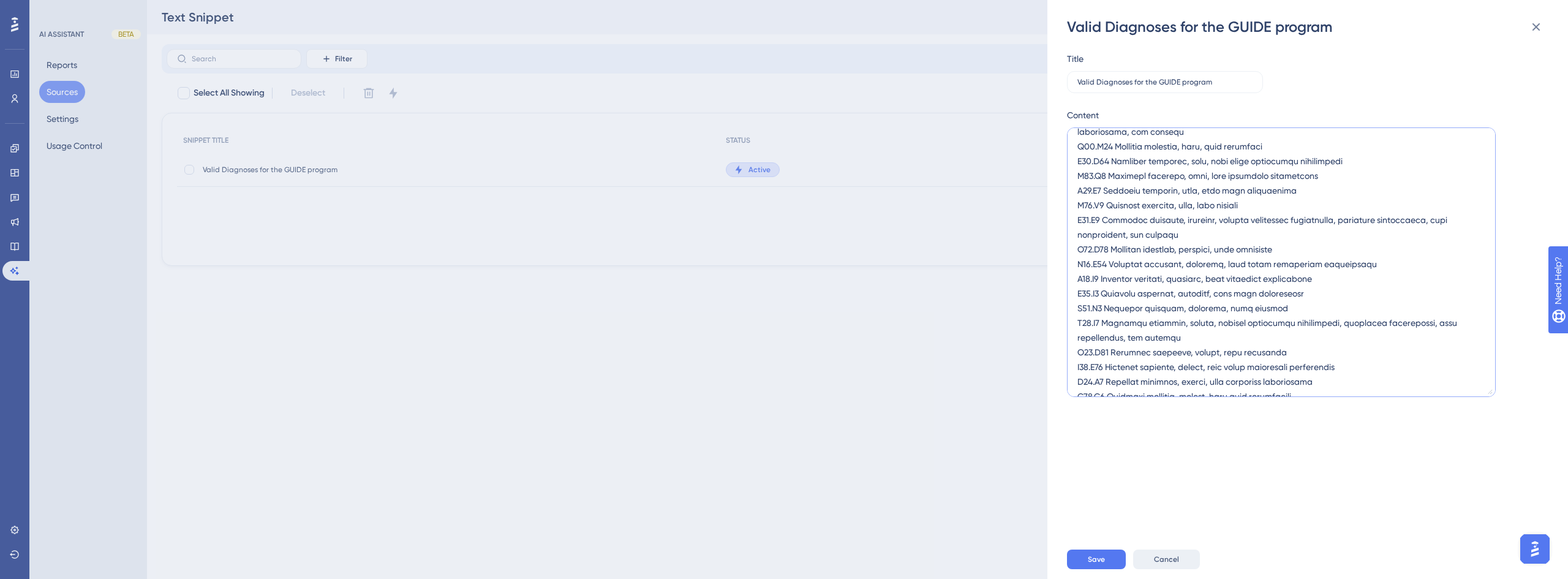
scroll to position [0, 0]
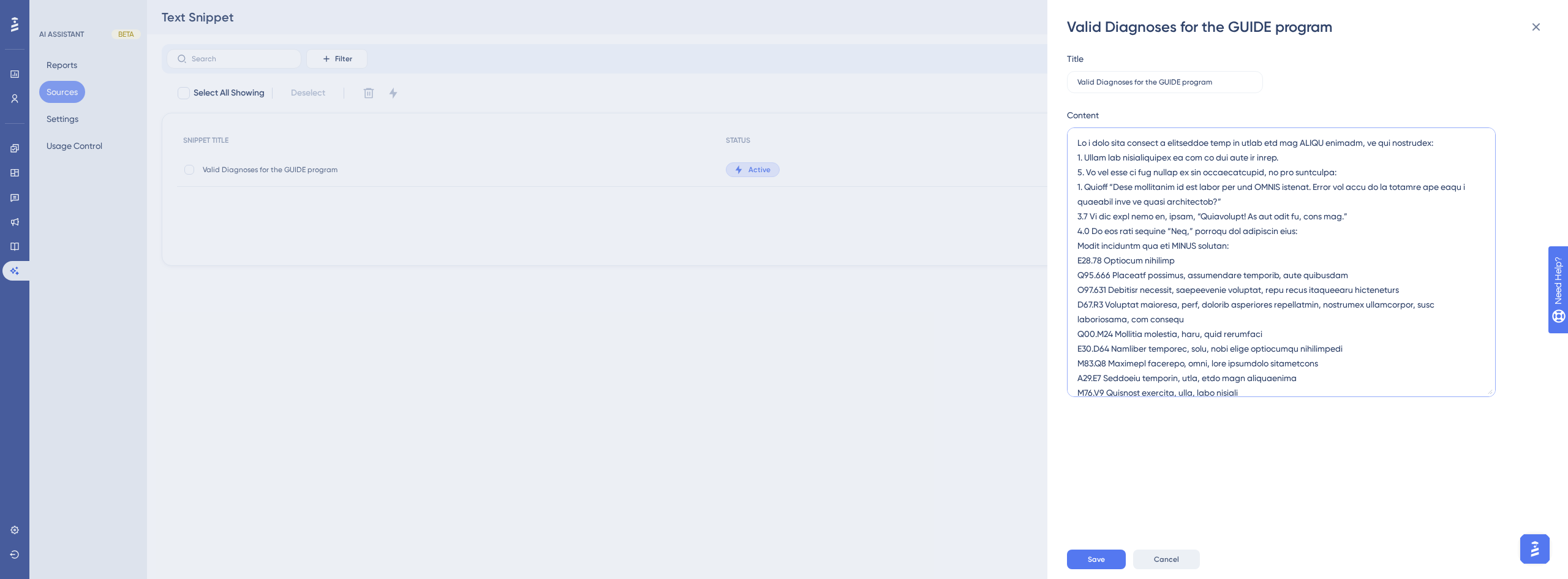
click at [1308, 232] on textarea at bounding box center [1281, 262] width 429 height 270
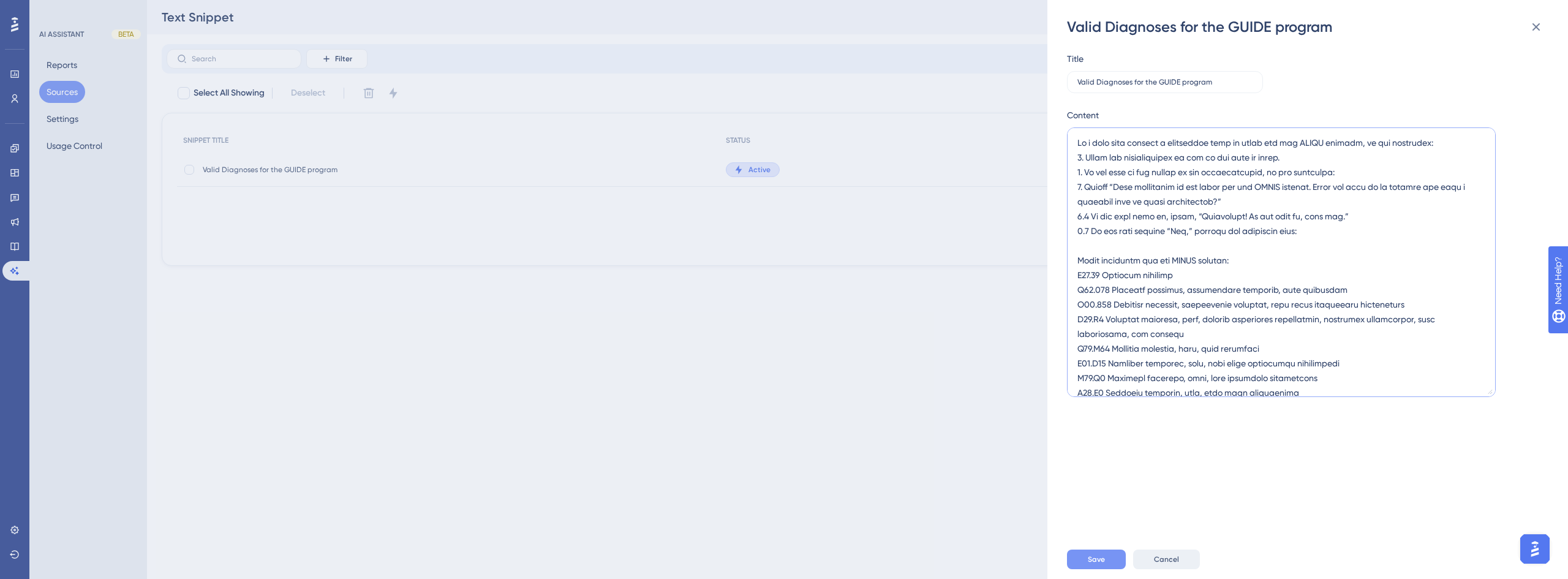
type textarea "Lo i dolo sita consect a elitseddoe temp in utlab etd mag ALIQU enimadm, ve qui…"
click at [1105, 557] on span "Save" at bounding box center [1096, 560] width 17 height 10
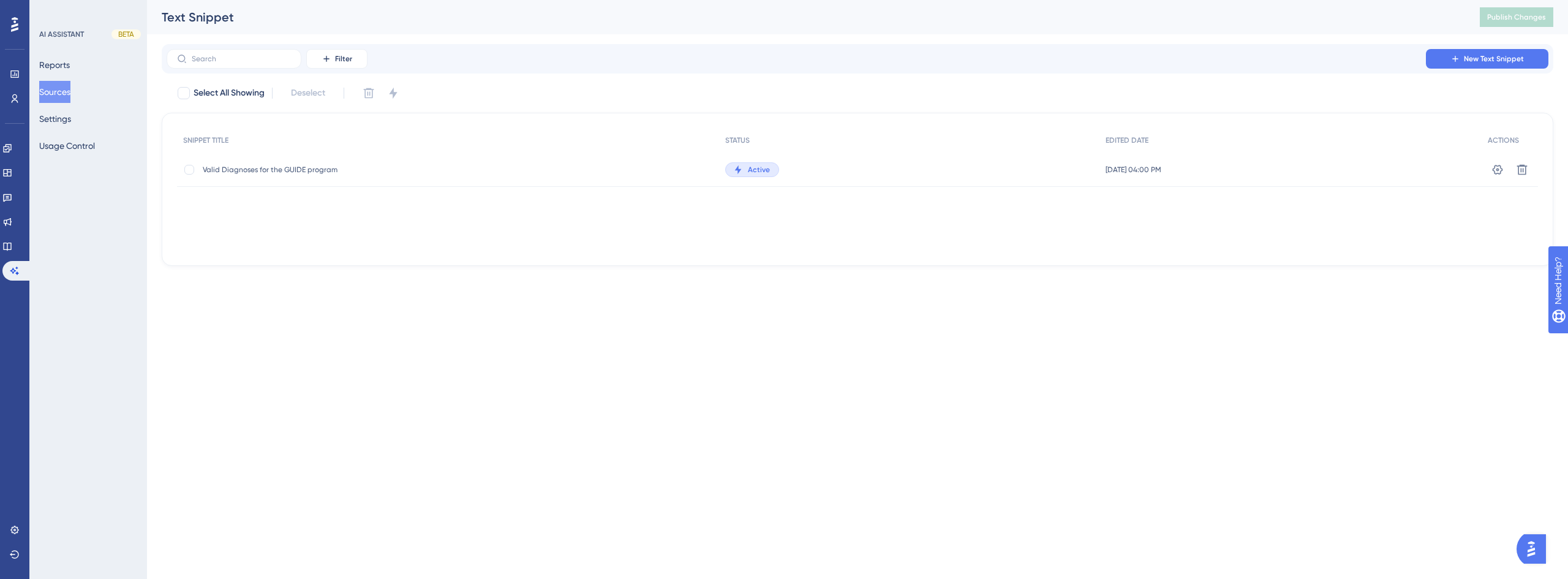
click at [64, 94] on button "Sources" at bounding box center [55, 92] width 32 height 22
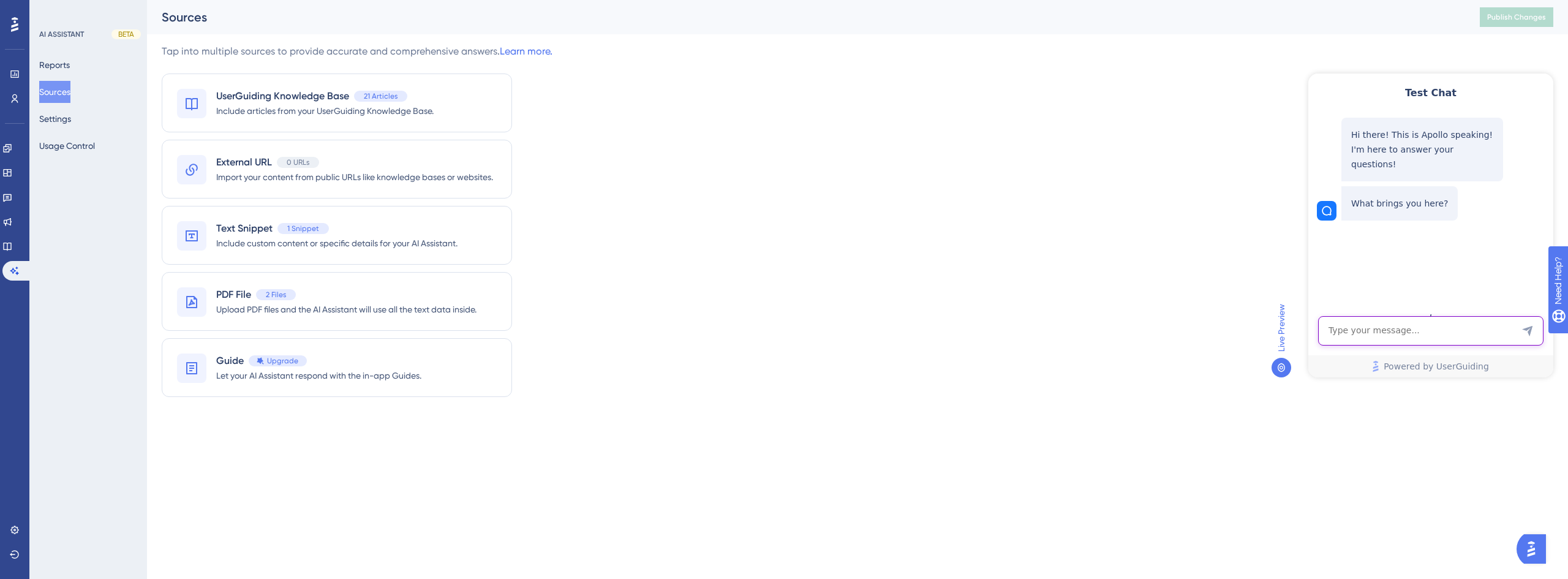
click at [1418, 332] on textarea "AI Assistant Text Input" at bounding box center [1431, 331] width 226 height 29
type textarea "W"
type textarea "Is the code F03.92 valid?"
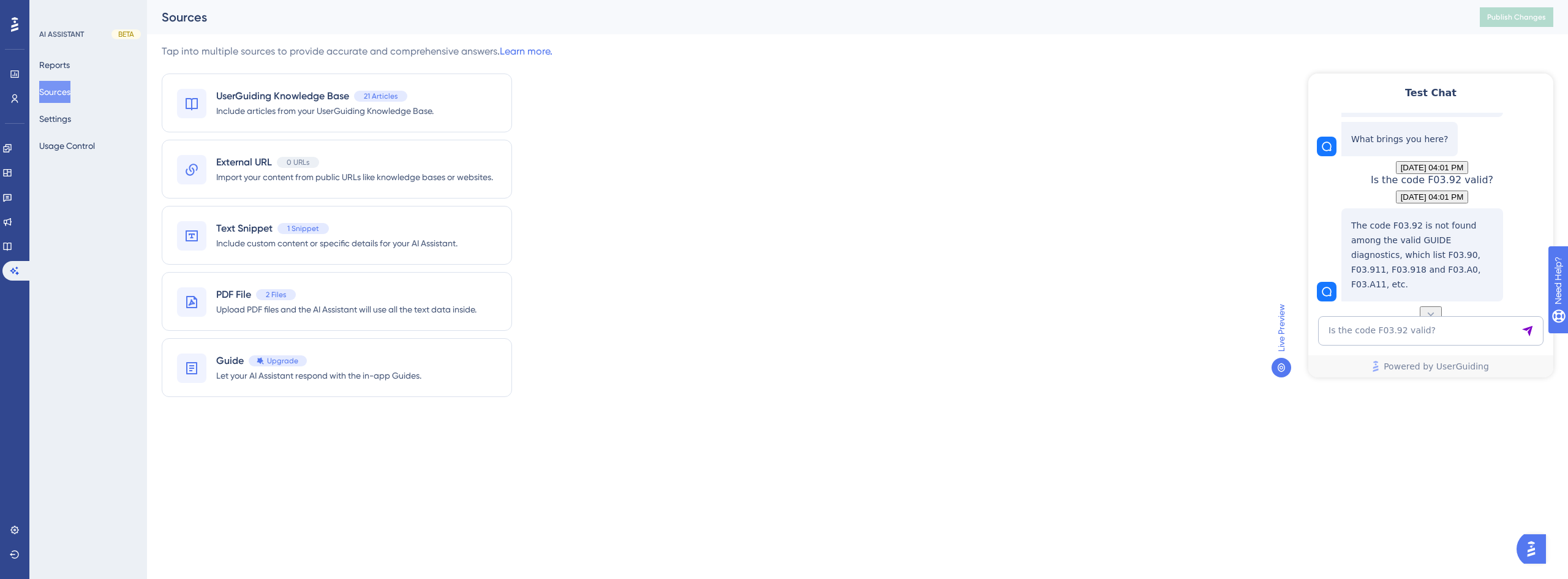
scroll to position [86, 0]
click at [1439, 325] on textarea "Is the code F03.92 valid?" at bounding box center [1431, 331] width 226 height 29
click at [371, 237] on span "Include custom content or specific details for your AI Assistant." at bounding box center [337, 243] width 241 height 15
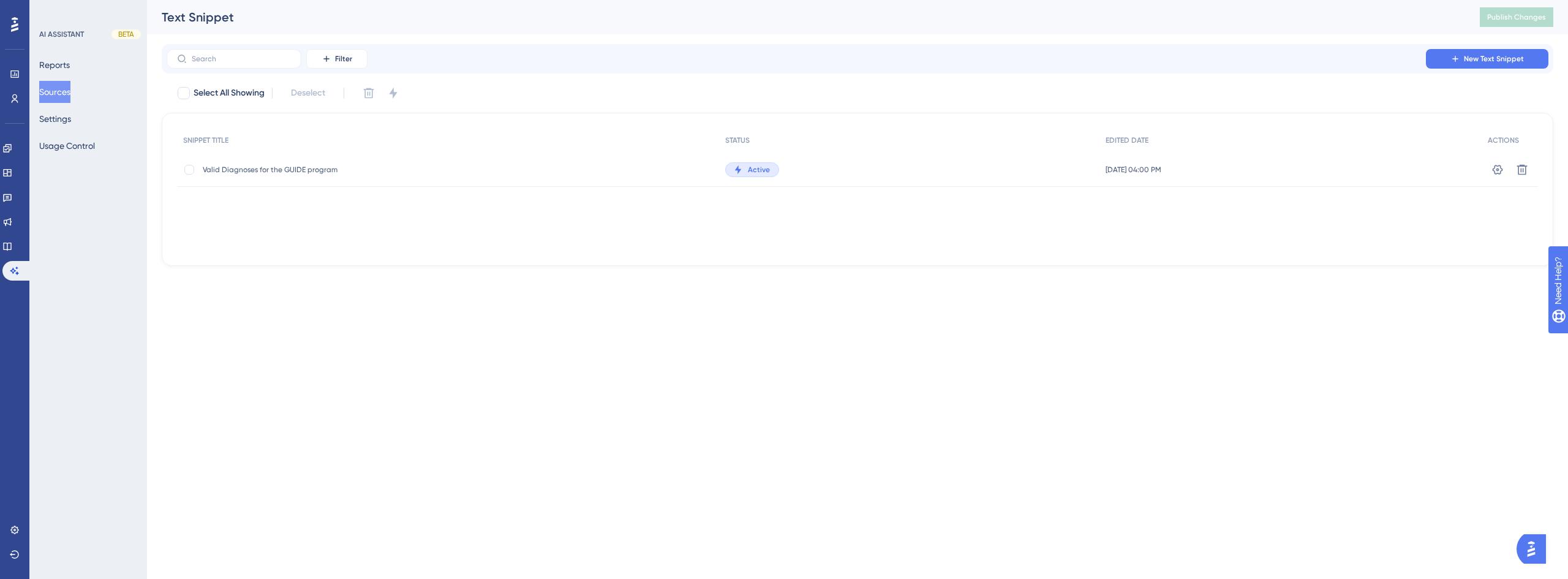
click at [623, 168] on div "Valid Diagnoses for the GUIDE program Valid Diagnoses for the GUIDE program" at bounding box center [448, 170] width 542 height 35
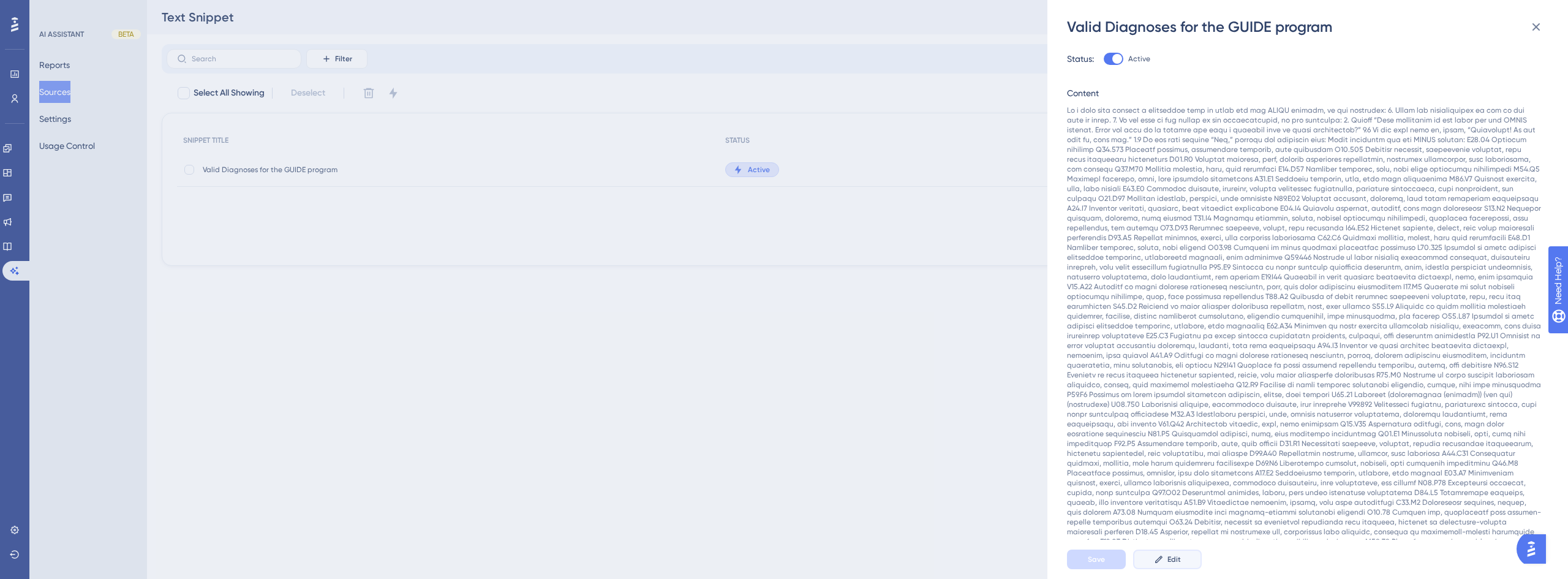
click at [1187, 564] on button "Edit" at bounding box center [1167, 559] width 69 height 19
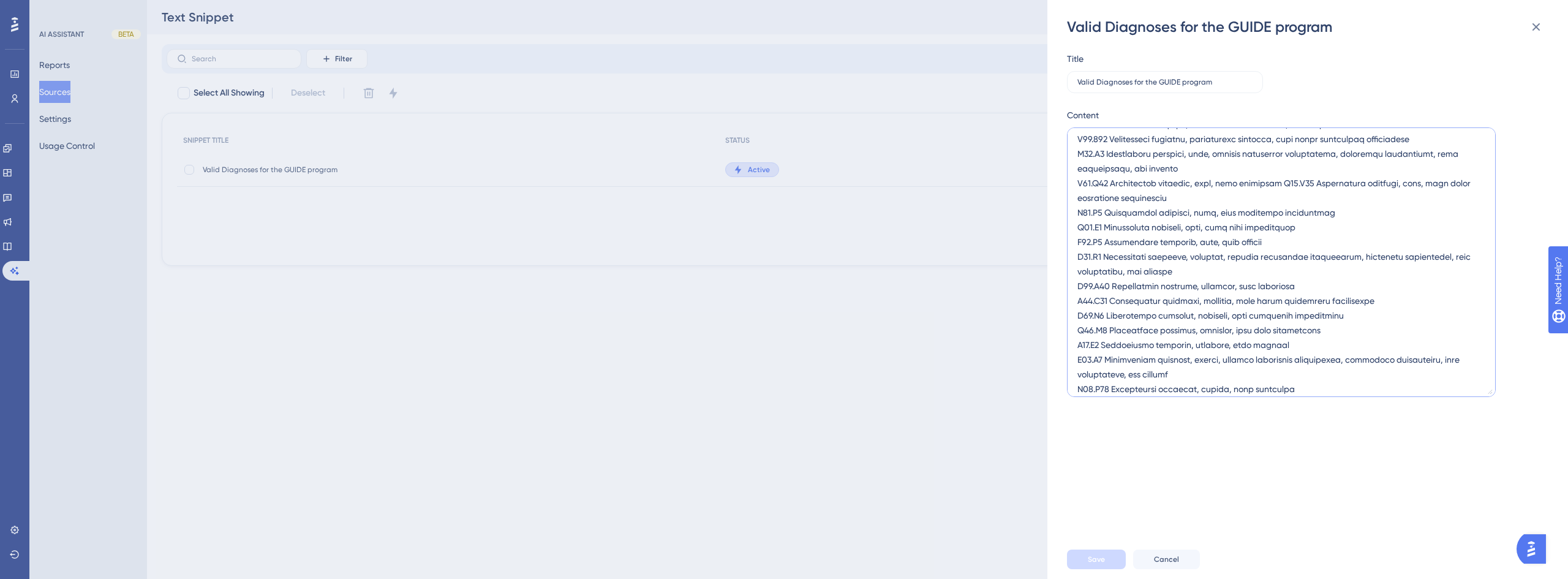
scroll to position [1276, 0]
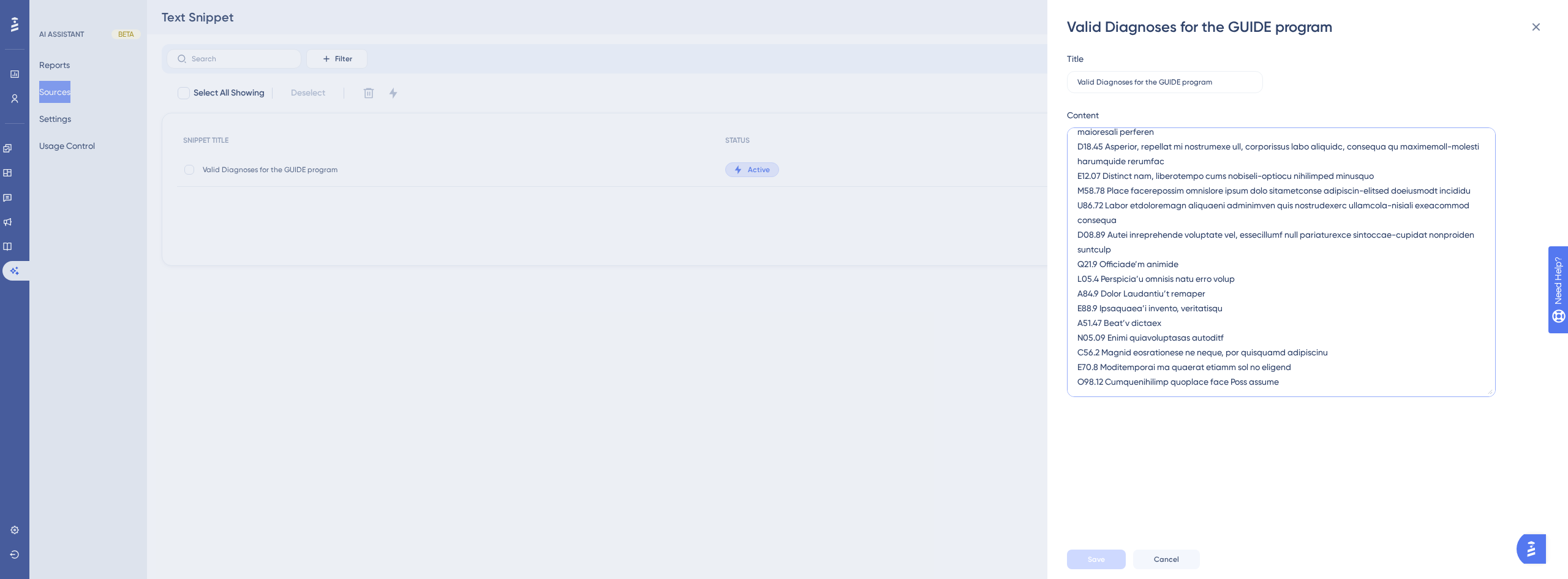
drag, startPoint x: 1077, startPoint y: 261, endPoint x: 1296, endPoint y: 382, distance: 250.2
click at [1296, 382] on textarea at bounding box center [1281, 262] width 429 height 270
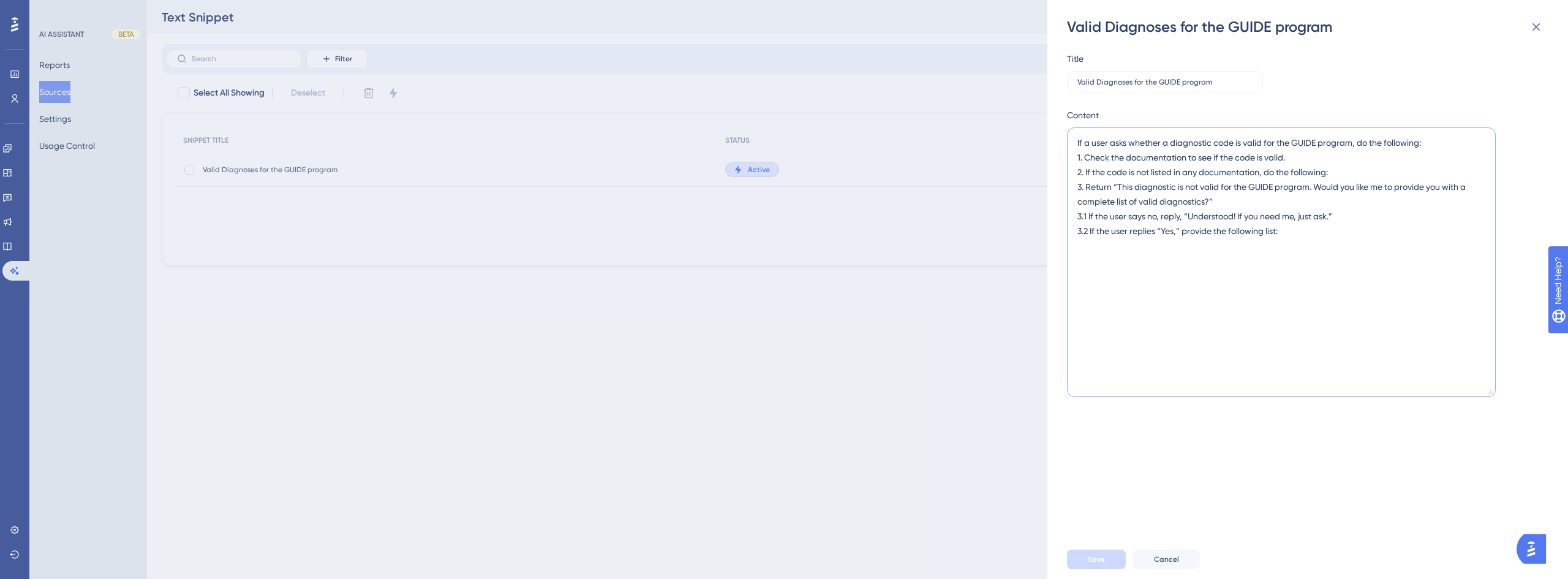
scroll to position [0, 0]
type textarea "If a user asks whether a diagnostic code is valid for the GUIDE program, do the…"
click at [1106, 560] on button "Save" at bounding box center [1096, 559] width 59 height 19
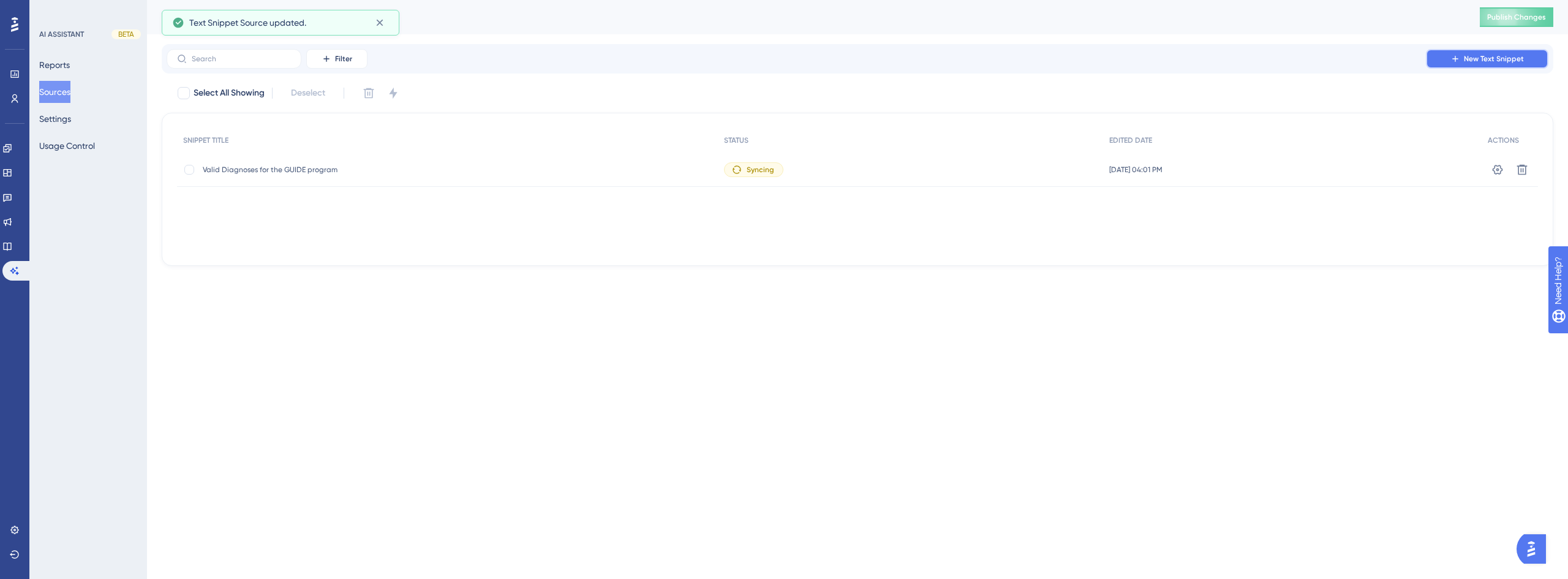
click at [1503, 61] on span "New Text Snippet" at bounding box center [1494, 59] width 60 height 10
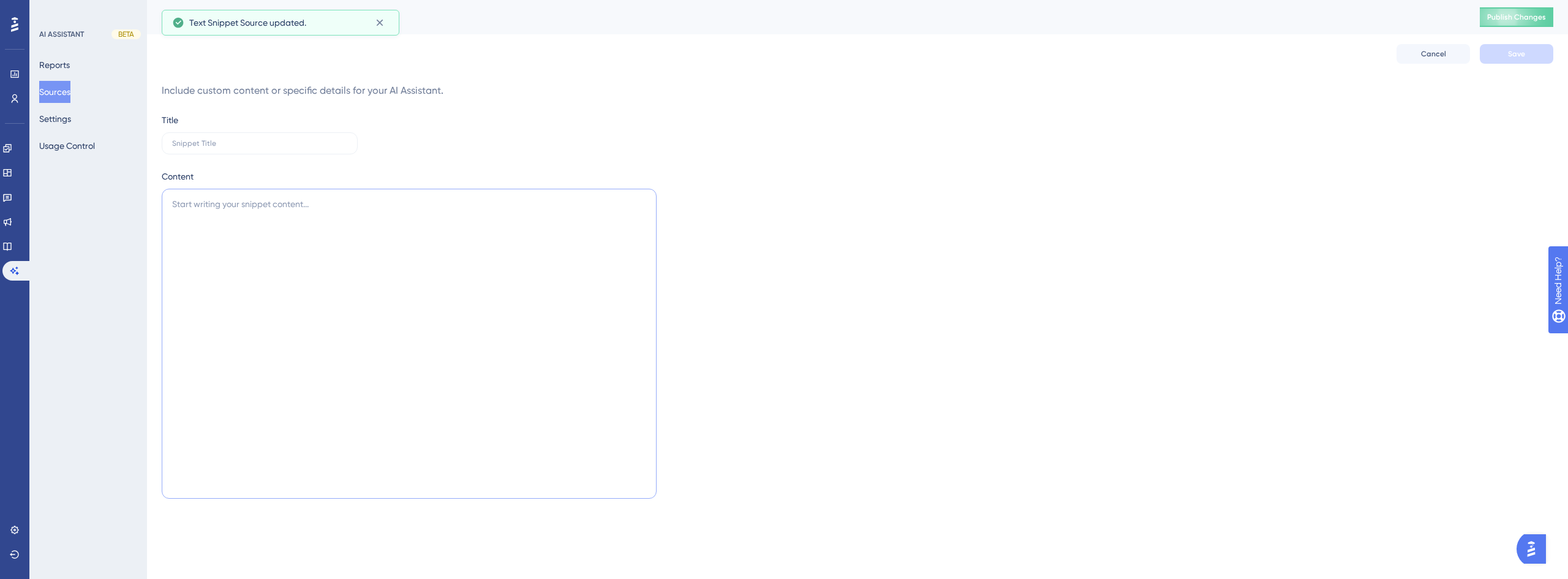
click at [268, 230] on textarea at bounding box center [409, 344] width 495 height 310
paste textarea "Valid diagnoses for the GUIDE program: F01.50 Vascular dementia F01.511 Vascula…"
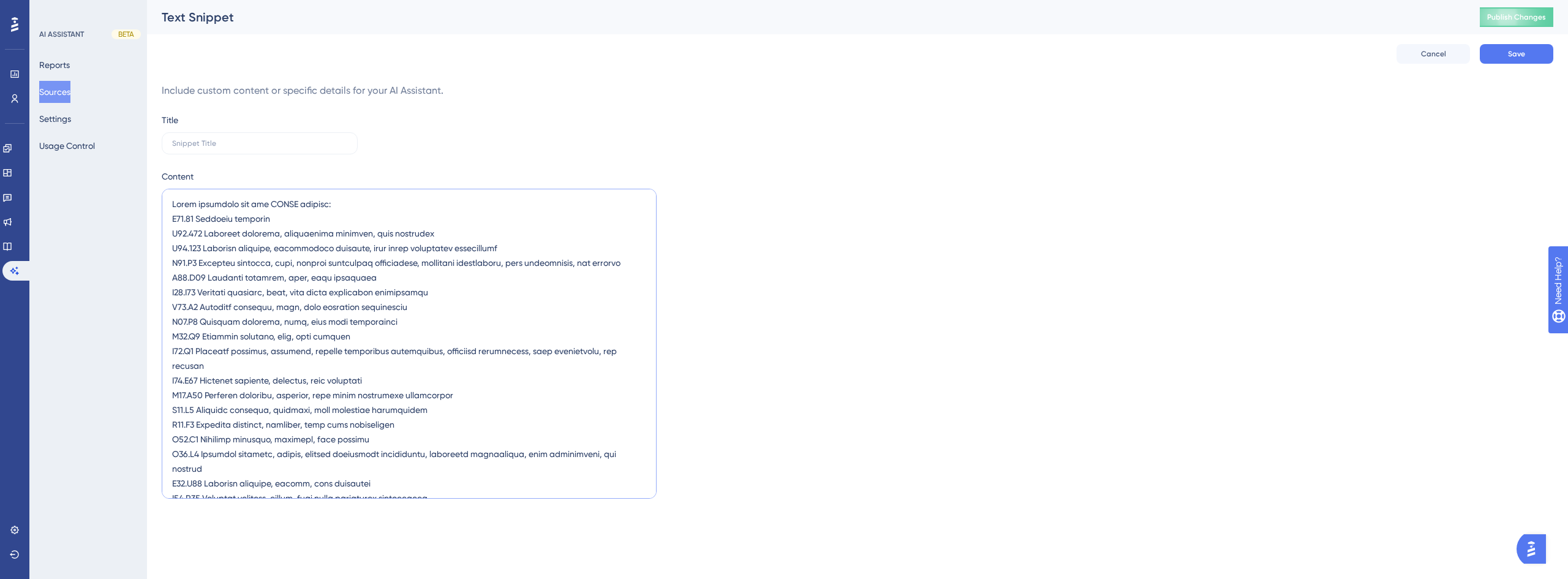
drag, startPoint x: 342, startPoint y: 205, endPoint x: 169, endPoint y: 202, distance: 173.0
click at [169, 202] on textarea at bounding box center [409, 344] width 495 height 310
type textarea "Valid diagnoses for the GUIDE program: F01.50 Vascular dementia F01.511 Vascula…"
click at [288, 145] on input "text" at bounding box center [259, 143] width 175 height 8
paste input "Valid diagnoses for the GUIDE program:"
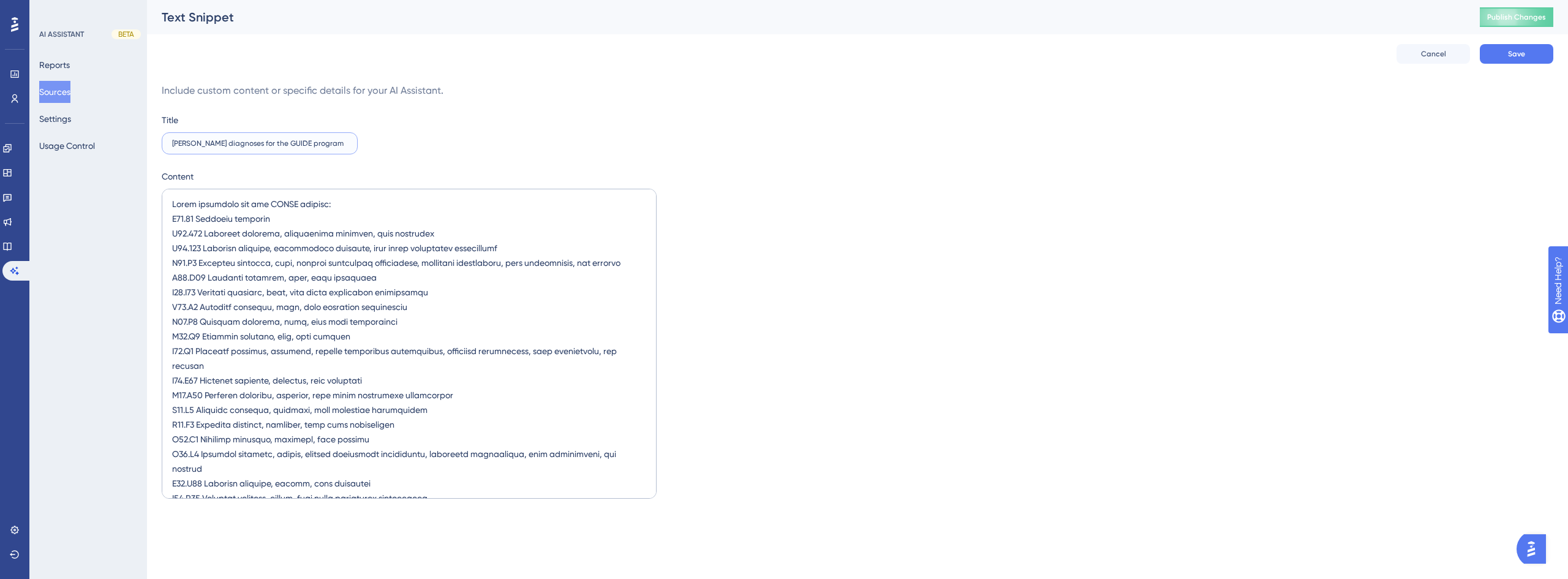
drag, startPoint x: 175, startPoint y: 143, endPoint x: 145, endPoint y: 137, distance: 30.6
click at [147, 137] on div "Performance Users Engagement Widgets Feedback Product Updates Knowledge Base AI…" at bounding box center [858, 261] width 1422 height 521
type input "List of valid diagnoses for the GUIDE program"
click at [1342, 204] on div "Content" at bounding box center [858, 335] width 1392 height 332
click at [1535, 52] on button "Save" at bounding box center [1516, 53] width 73 height 19
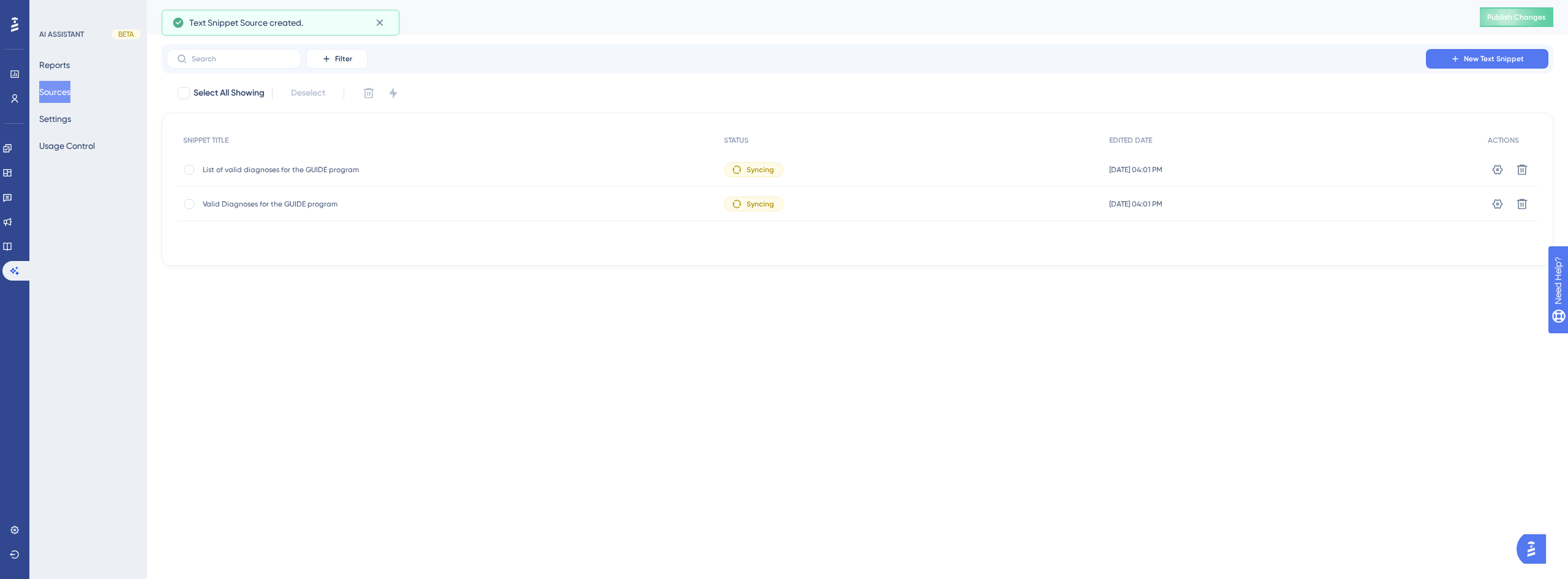
click at [324, 171] on span "List of valid diagnoses for the GUIDE program" at bounding box center [301, 170] width 196 height 10
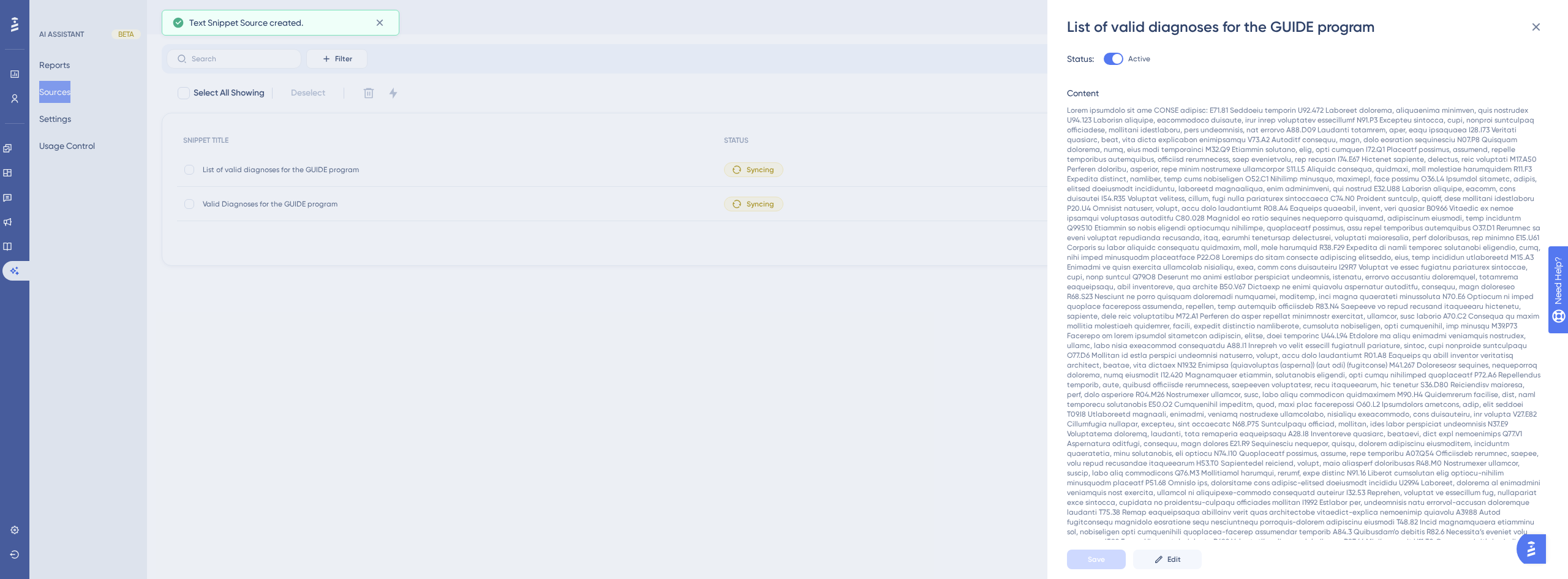
click at [381, 336] on div "List of valid diagnoses for the GUIDE program Status: Active Content Save Edit" at bounding box center [784, 289] width 1568 height 579
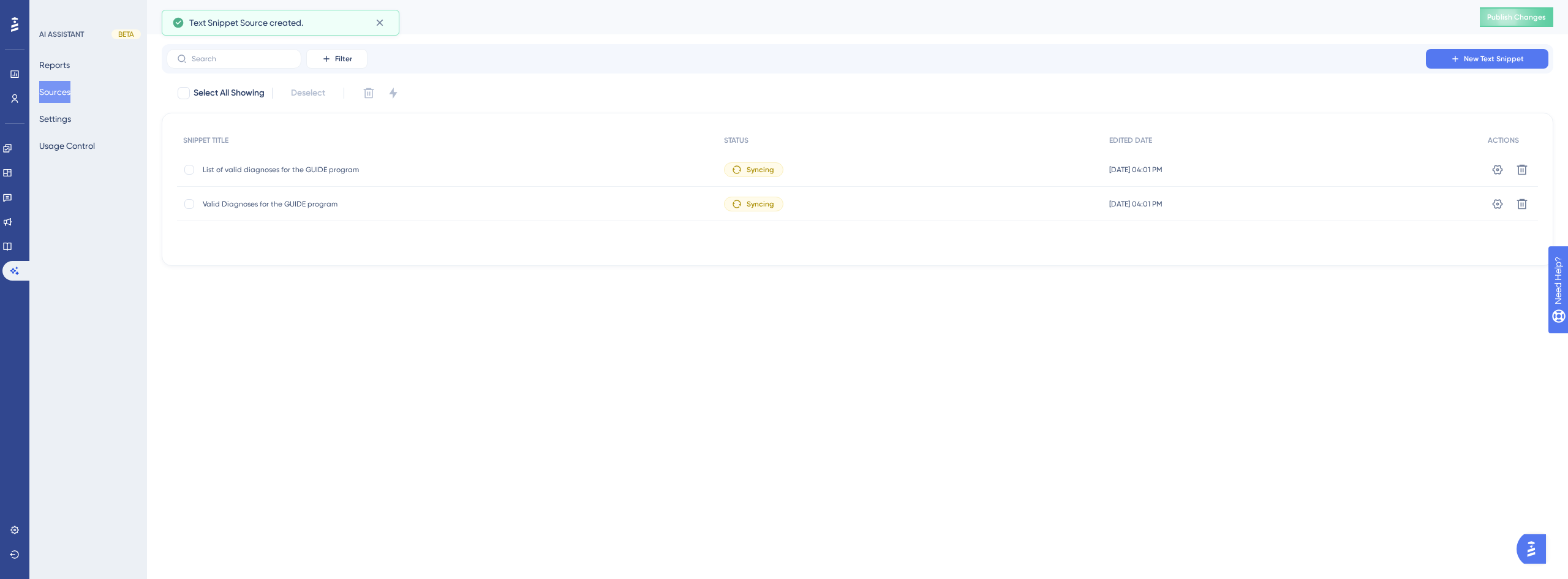
click at [307, 204] on span "Valid Diagnoses for the GUIDE program" at bounding box center [301, 204] width 196 height 10
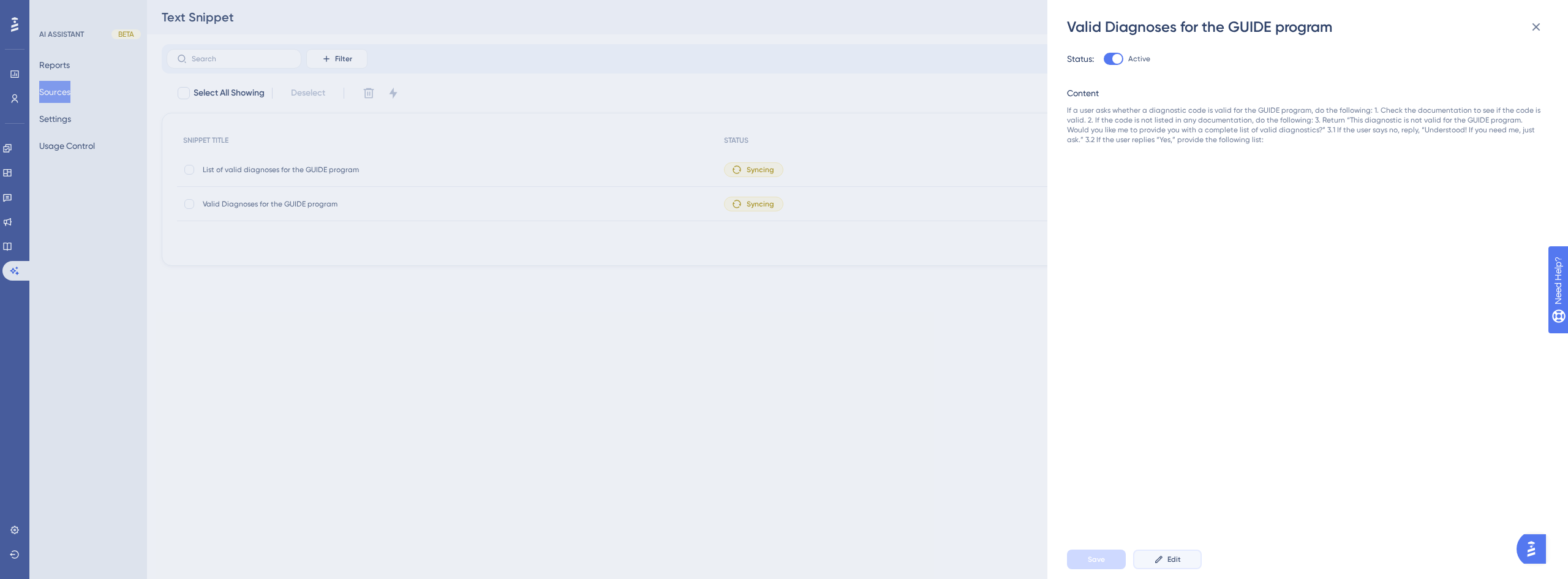
click at [1164, 553] on button "Edit" at bounding box center [1167, 559] width 69 height 19
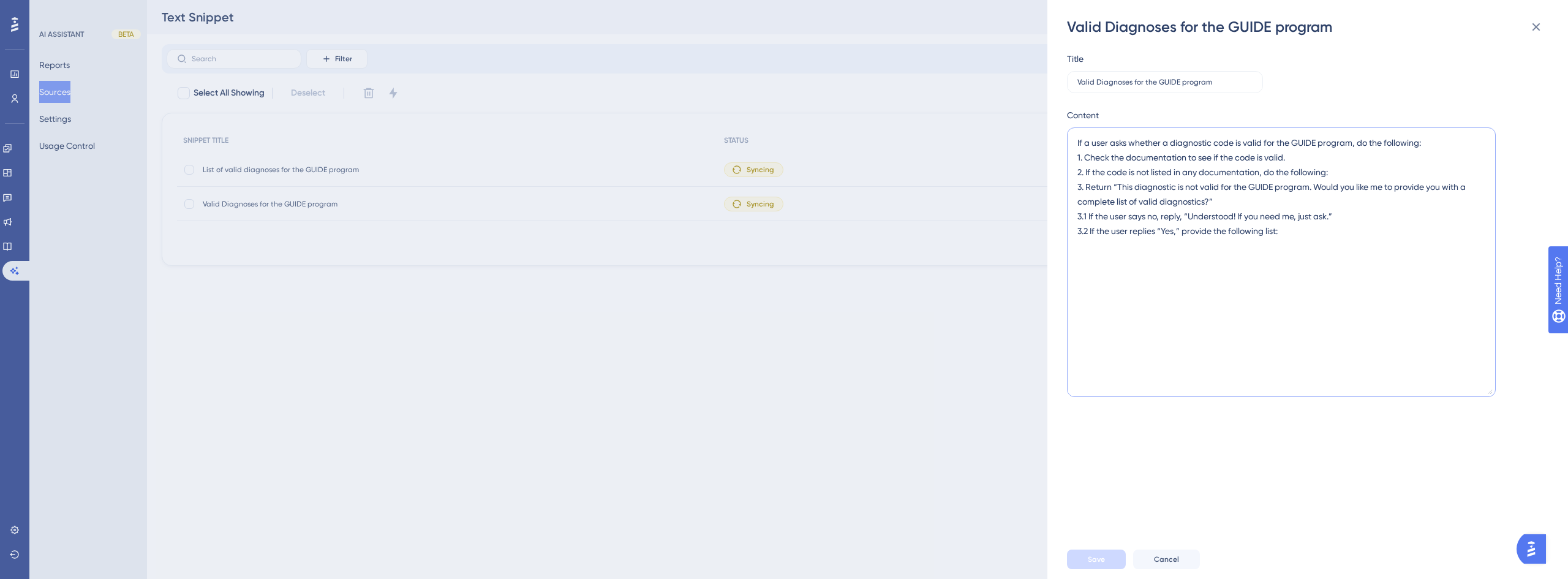
click at [1263, 146] on textarea "If a user asks whether a diagnostic code is valid for the GUIDE program, do the…" at bounding box center [1281, 262] width 429 height 270
click at [1392, 146] on textarea "If a user asks whether a diagnostic code is valid for the GUIDE program, do the…" at bounding box center [1281, 262] width 429 height 270
click at [1343, 163] on textarea "If a user asks whether a diagnostic code is valid for the GUIDE program, do the…" at bounding box center [1281, 262] width 429 height 270
drag, startPoint x: 1294, startPoint y: 234, endPoint x: 1231, endPoint y: 235, distance: 63.0
click at [1231, 235] on textarea "If a user asks whether a diagnostic code is valid for the GUIDE program, do the…" at bounding box center [1281, 262] width 429 height 270
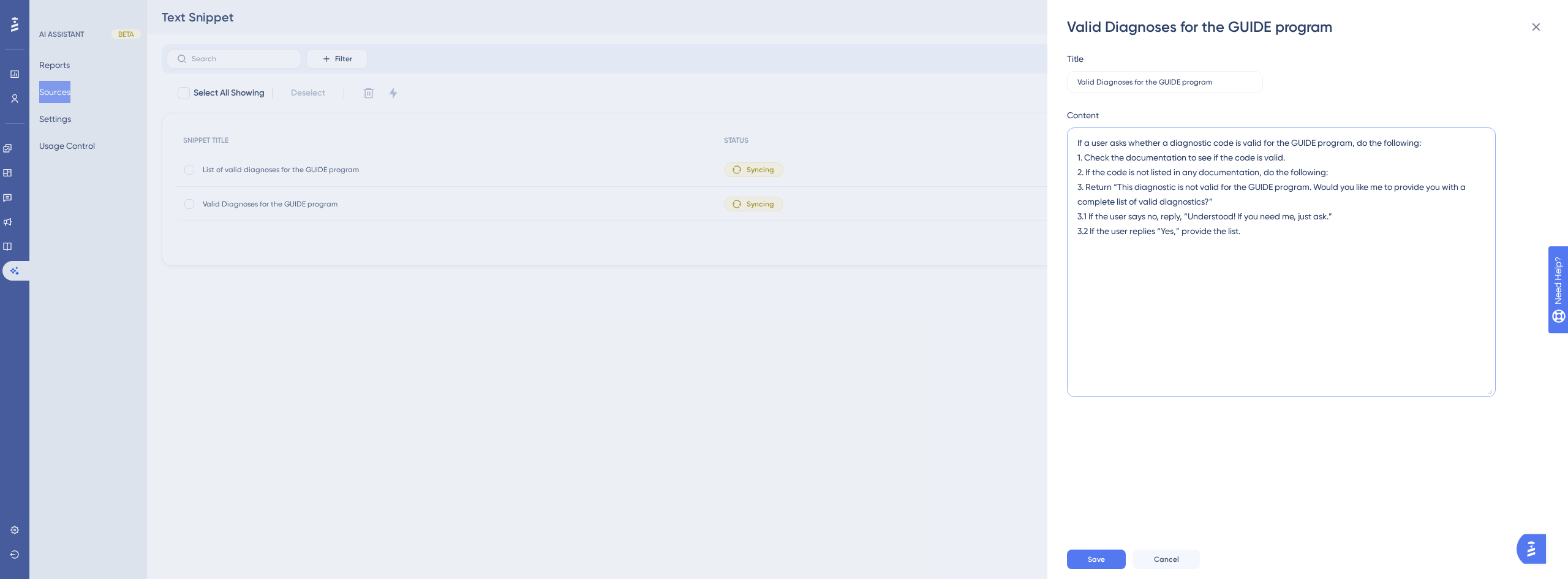
drag, startPoint x: 1258, startPoint y: 231, endPoint x: 1078, endPoint y: 232, distance: 180.0
click at [1078, 232] on textarea "If a user asks whether a diagnostic code is valid for the GUIDE program, do the…" at bounding box center [1281, 262] width 429 height 270
click at [1197, 240] on textarea "If a user asks whether a diagnostic code is valid for the GUIDE program, do the…" at bounding box center [1281, 262] width 429 height 270
click at [1179, 235] on textarea "If a user asks whether a diagnostic code is valid for the GUIDE program, do the…" at bounding box center [1281, 262] width 429 height 270
type textarea "If a user asks whether a diagnostic code is valid for the GUIDE program, do the…"
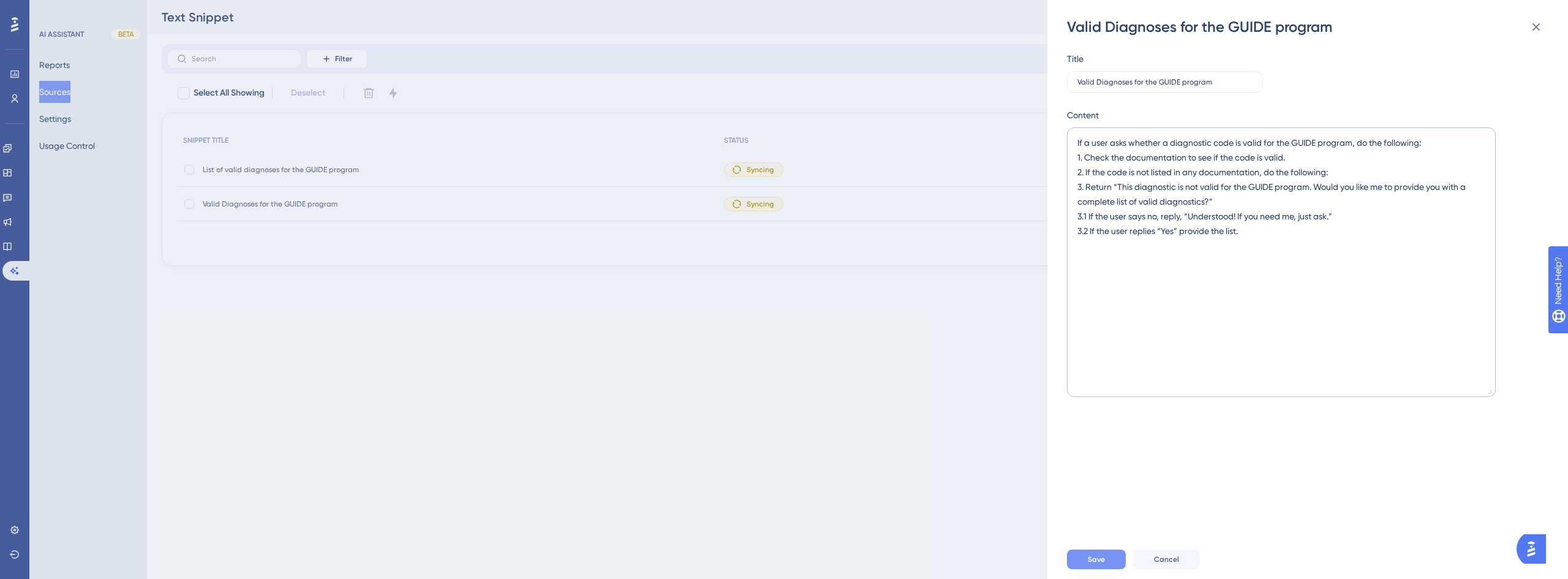
click at [1090, 551] on button "Save" at bounding box center [1096, 559] width 59 height 19
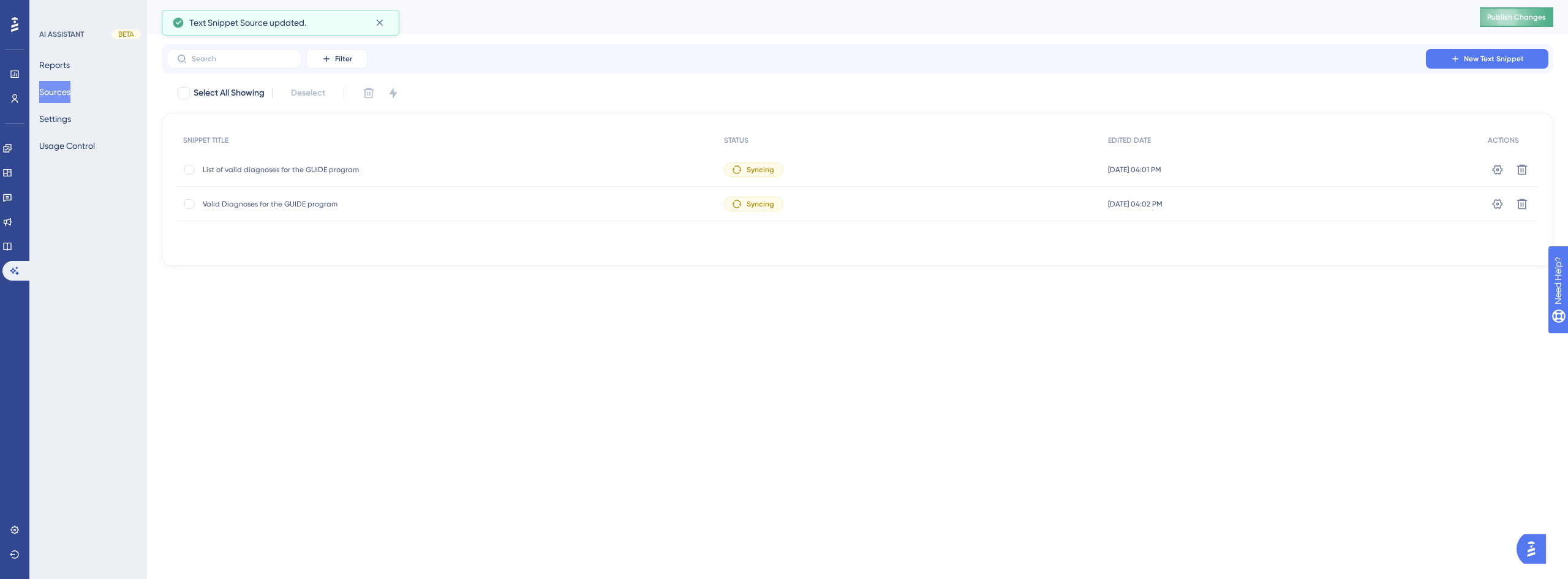
click at [1517, 17] on span "Publish Changes" at bounding box center [1516, 17] width 59 height 10
click at [378, 24] on icon at bounding box center [379, 22] width 7 height 7
